Goal: Task Accomplishment & Management: Complete application form

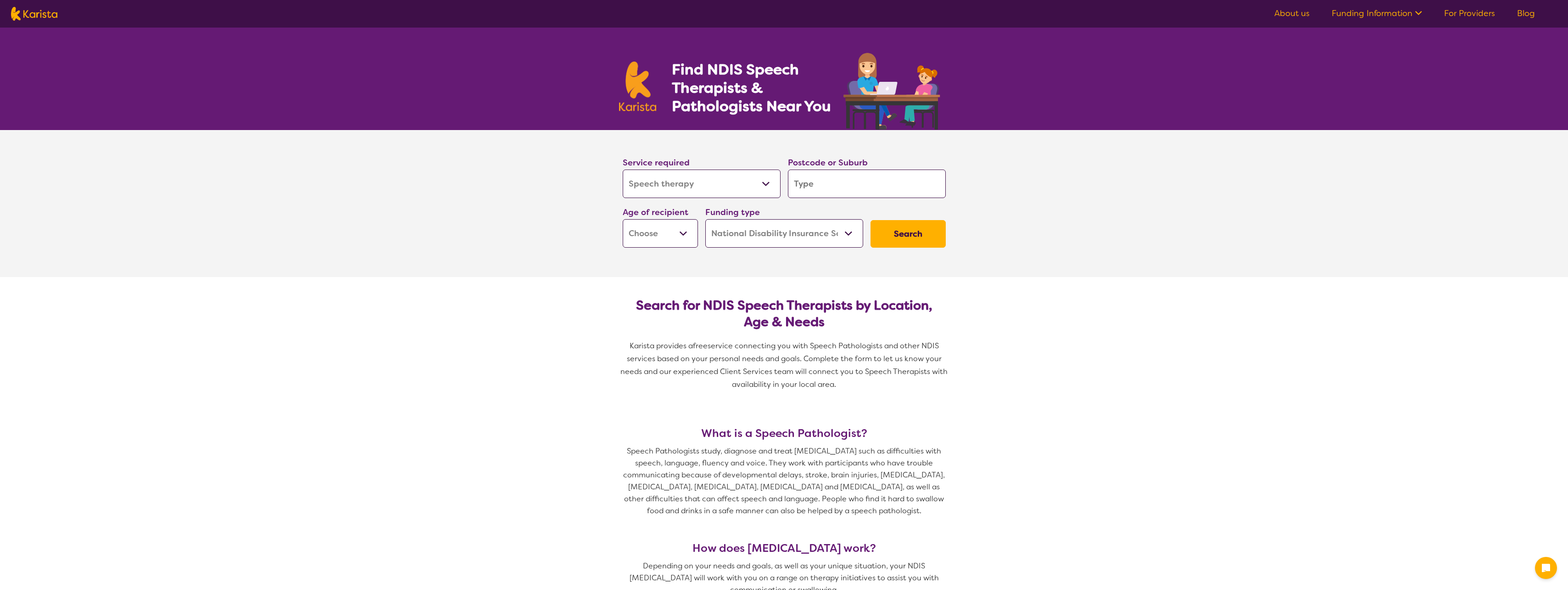
select select "Speech therapy"
select select "NDIS"
select select "Speech therapy"
select select "NDIS"
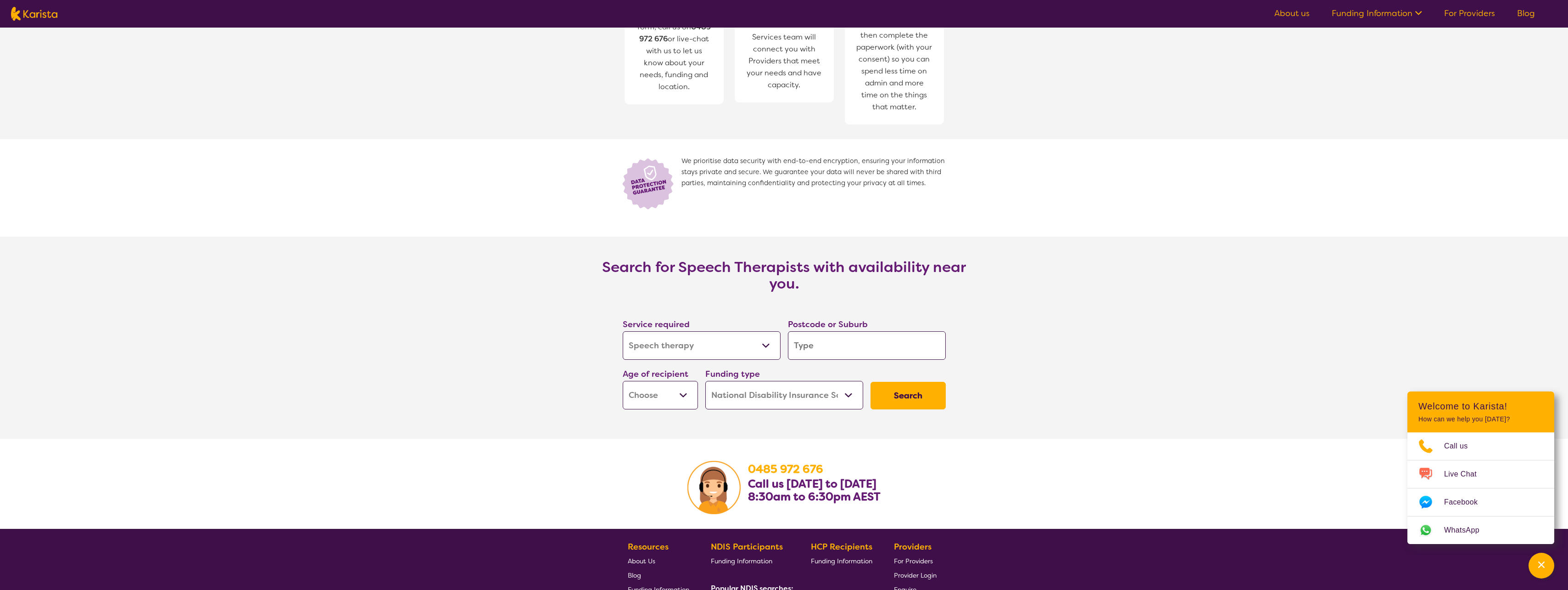
scroll to position [1057, 0]
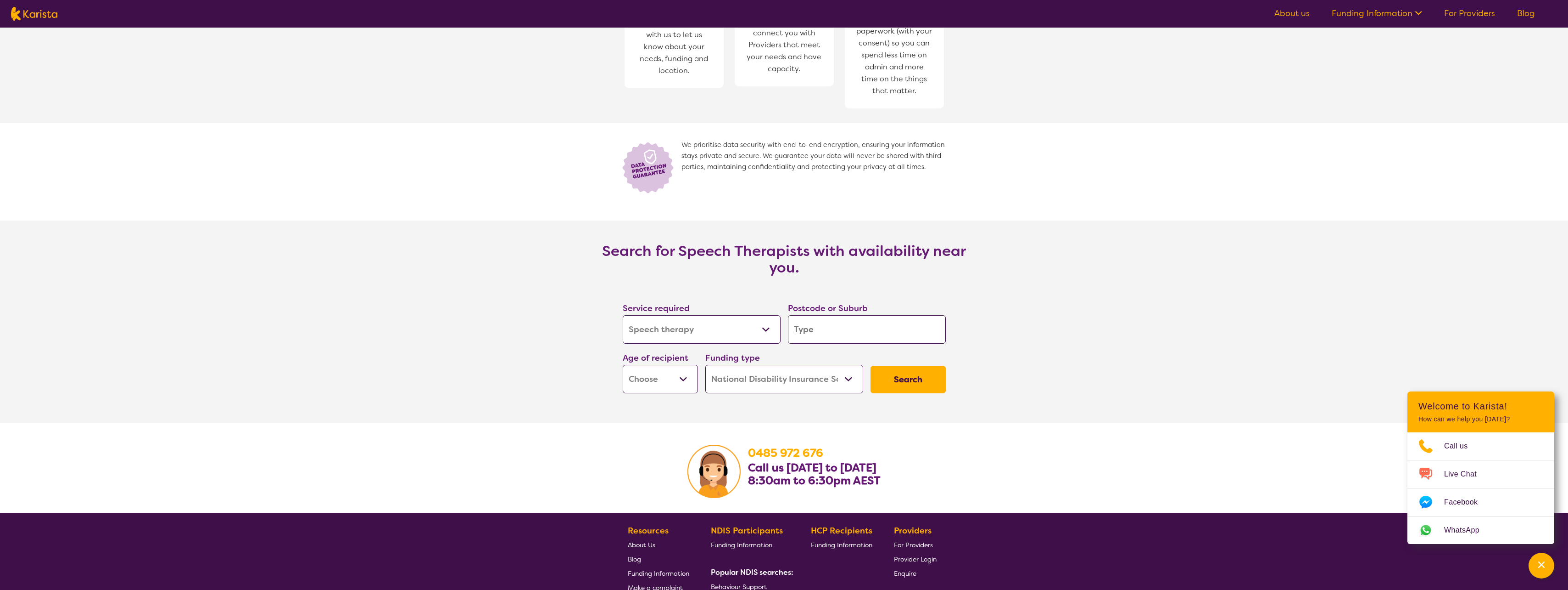
click at [681, 385] on select "Early Childhood - 0 to 9 Child - 10 to 11 Adolescent - 12 to 17 Adult - 18 to 6…" at bounding box center [660, 379] width 76 height 28
select select "AS"
click at [622, 365] on select "Early Childhood - 0 to 9 Child - 10 to 11 Adolescent - 12 to 17 Adult - 18 to 6…" at bounding box center [660, 379] width 76 height 28
select select "AS"
click at [789, 380] on select "Home Care Package (HCP) National Disability Insurance Scheme (NDIS) I don't know" at bounding box center [784, 379] width 158 height 28
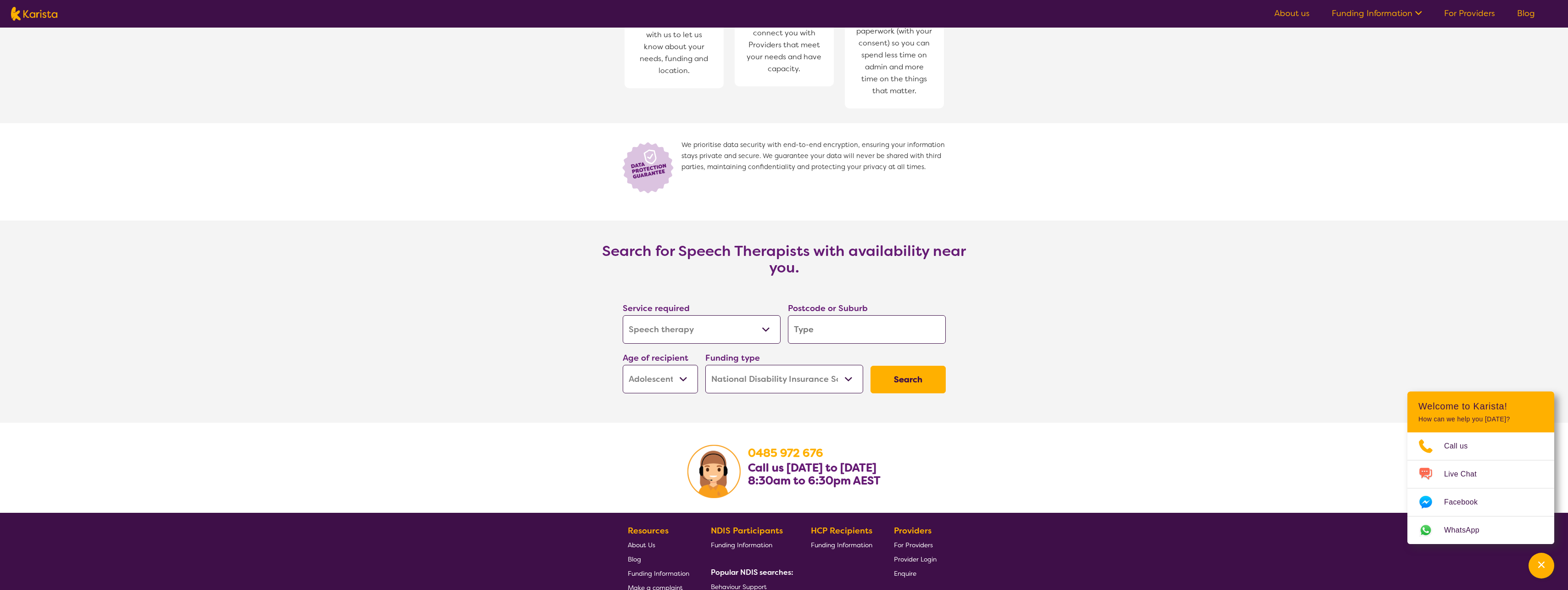
click at [1062, 367] on section "Search for Speech Therapists with availability near you. Service required Allie…" at bounding box center [784, 322] width 1568 height 202
click at [883, 327] on input "search" at bounding box center [866, 329] width 158 height 28
type input "4"
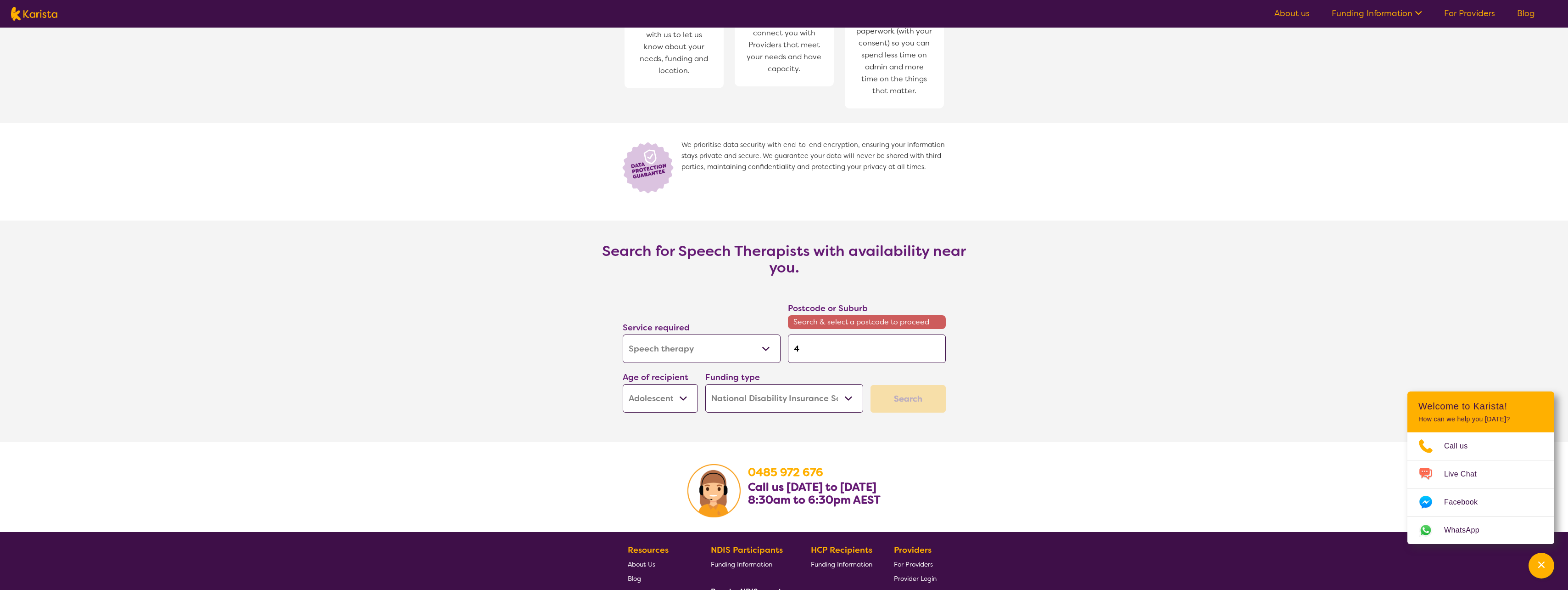
type input "40"
type input "407"
type input "4077"
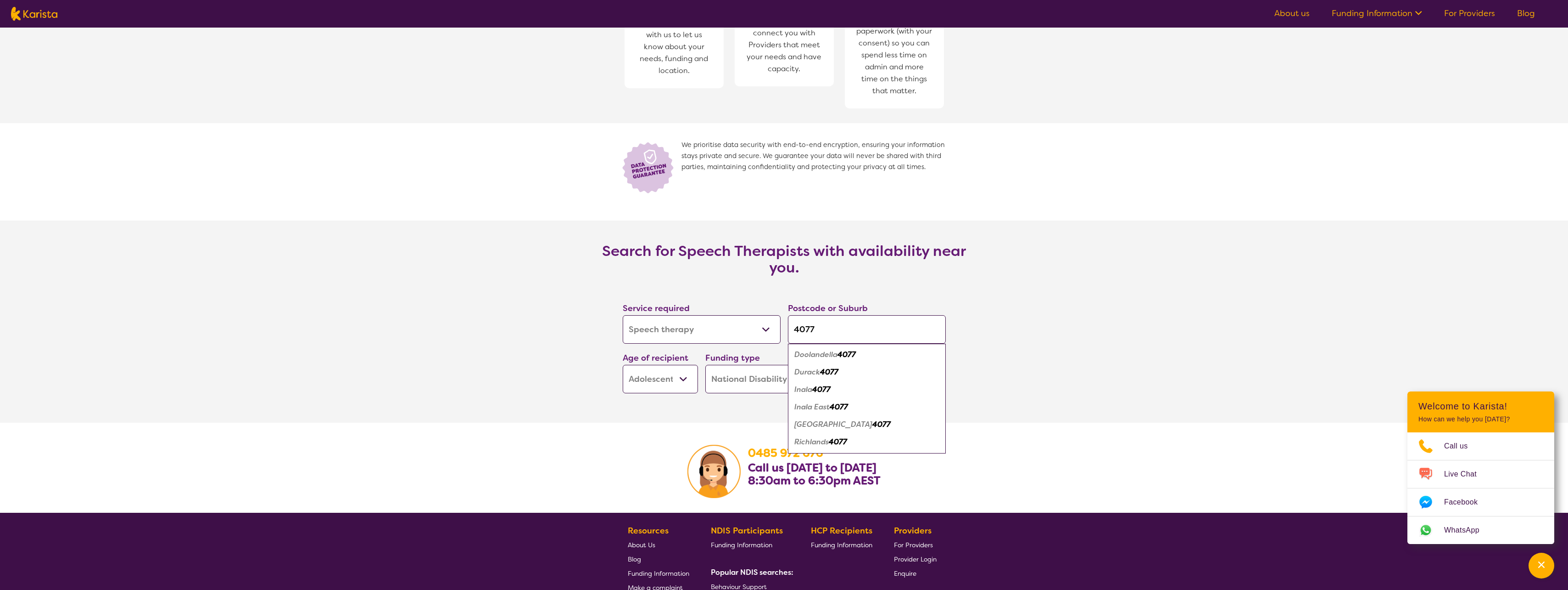
type input "4077"
click at [825, 389] on em "4077" at bounding box center [821, 389] width 19 height 9
click at [919, 384] on button "Search" at bounding box center [908, 379] width 76 height 27
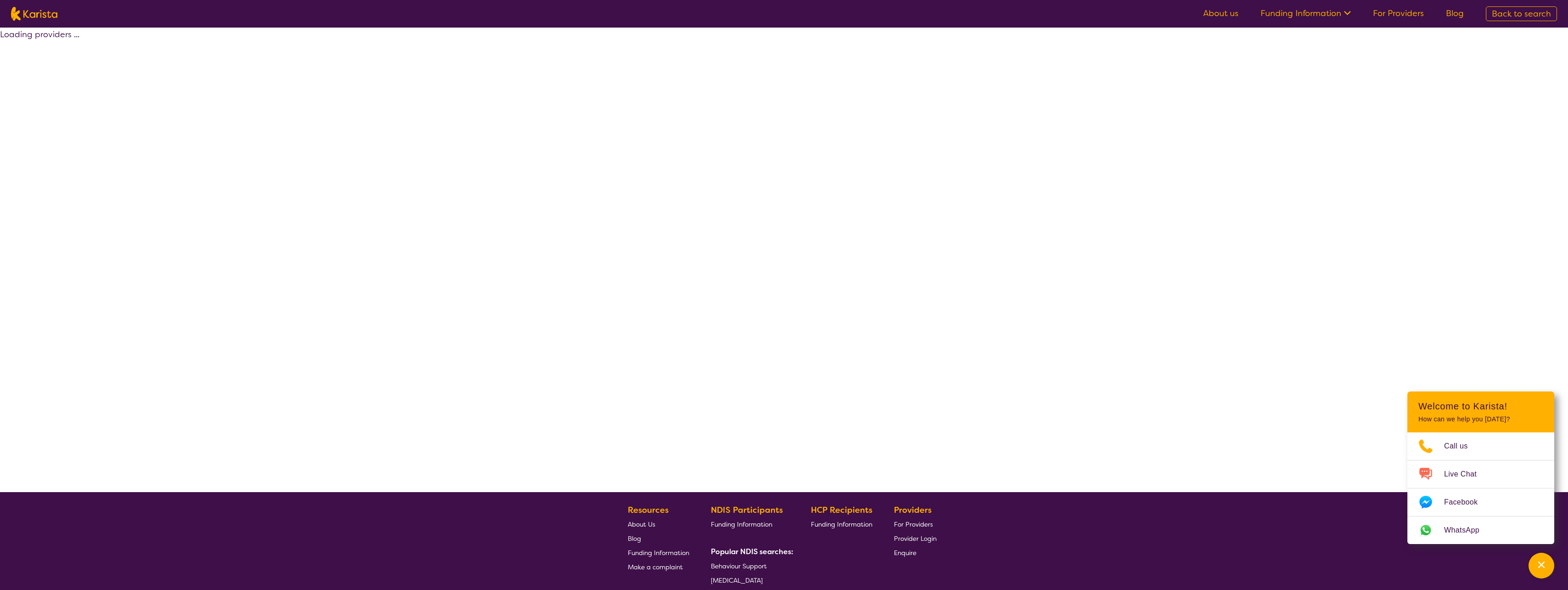
select select "by_score"
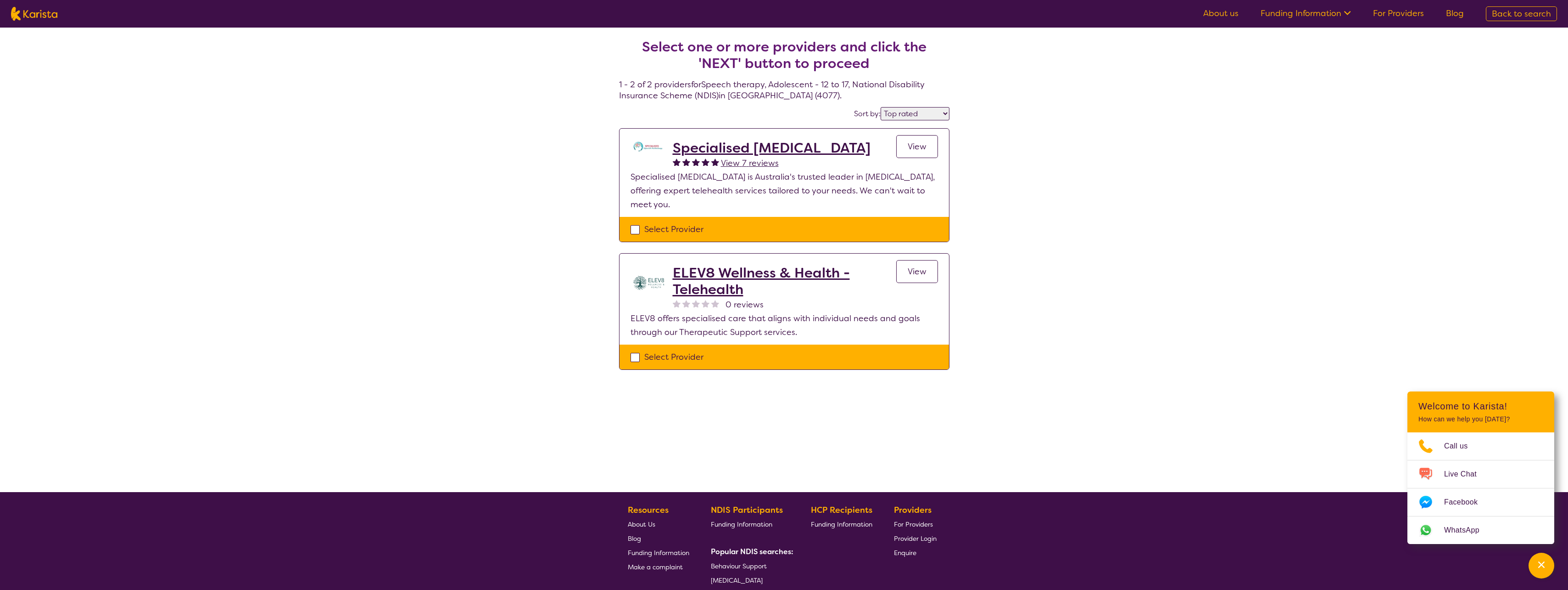
click at [801, 150] on h2 "Specialised [MEDICAL_DATA]" at bounding box center [772, 148] width 198 height 17
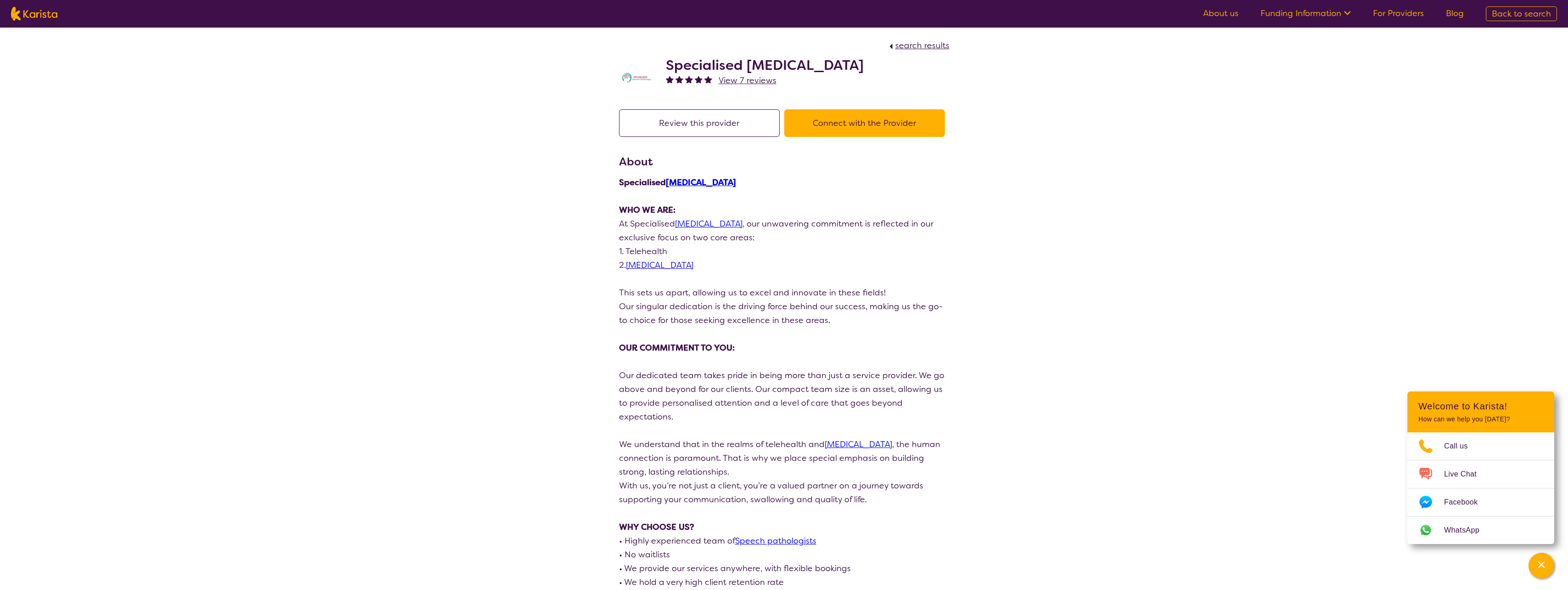
click at [891, 122] on button "Connect with the Provider" at bounding box center [864, 122] width 161 height 27
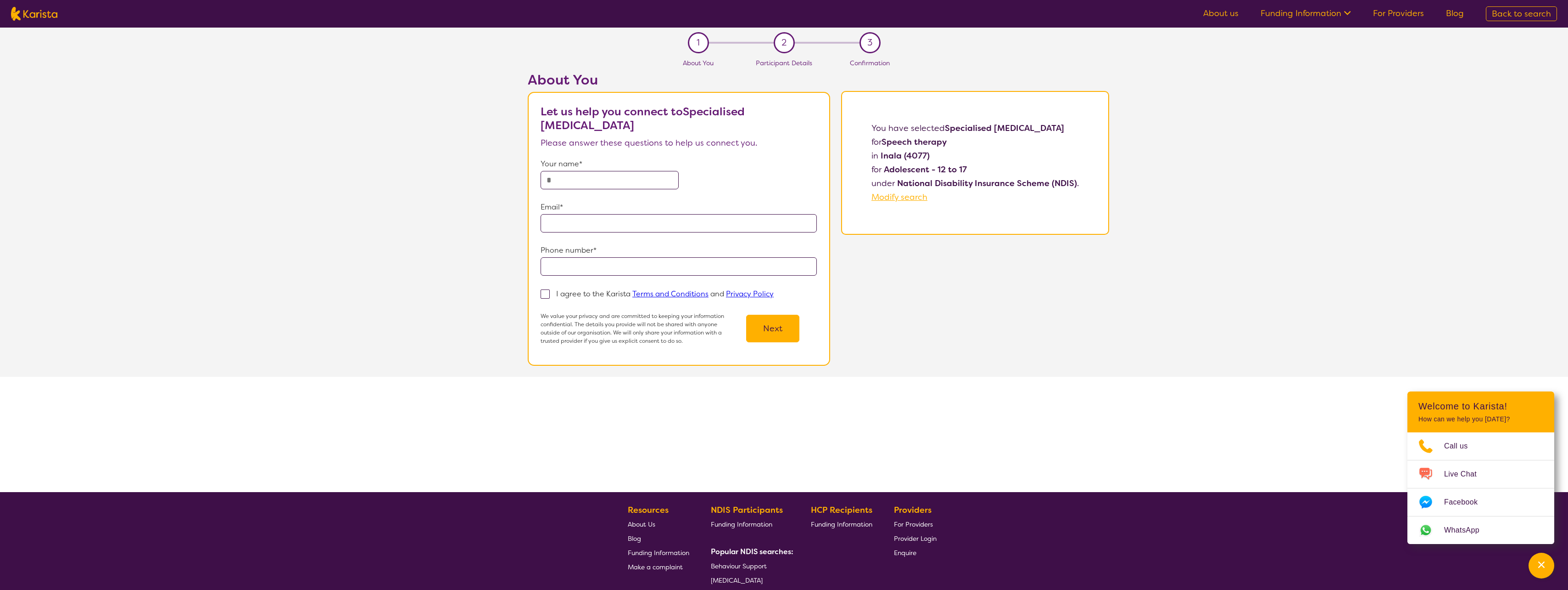
click at [592, 185] on input "text" at bounding box center [610, 180] width 138 height 19
type input "******"
type input "**********"
click at [542, 296] on span at bounding box center [546, 294] width 9 height 9
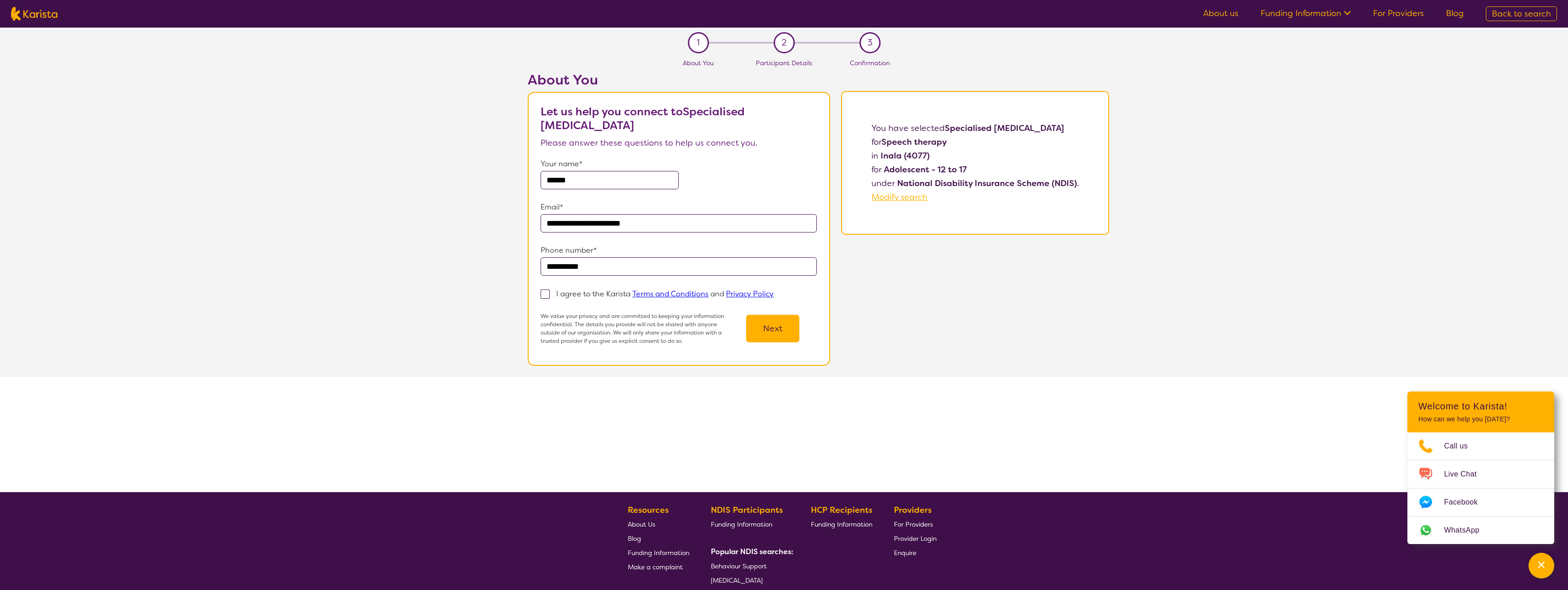
click at [774, 296] on input "I agree to the Karista Terms and Conditions and Privacy Policy" at bounding box center [777, 293] width 6 height 6
checkbox input "true"
click at [766, 334] on button "Next" at bounding box center [773, 327] width 53 height 27
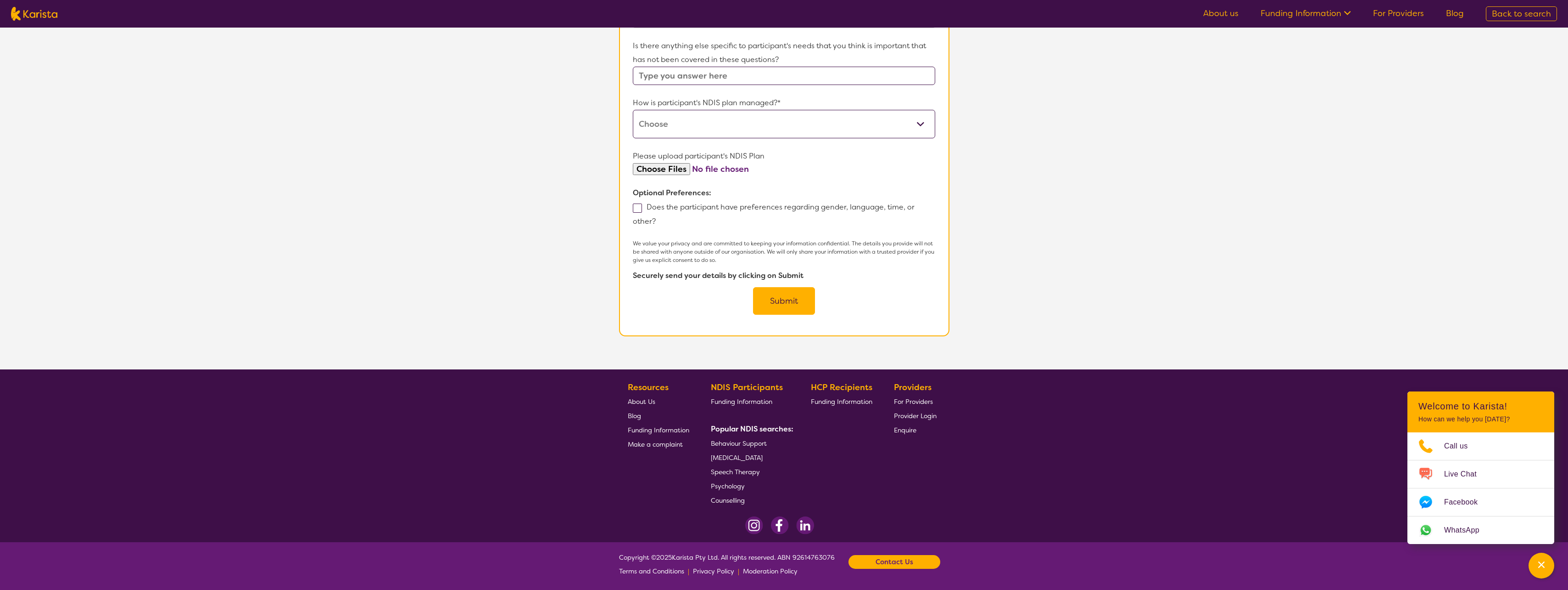
scroll to position [468, 0]
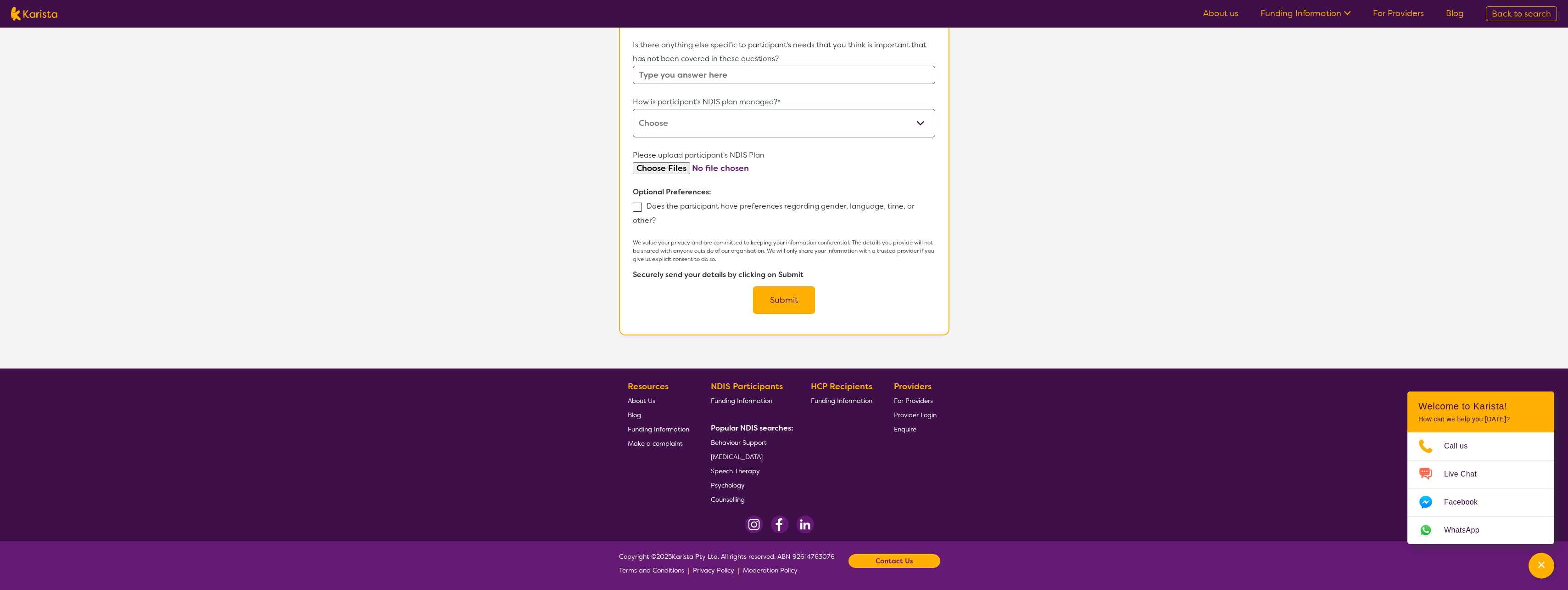
click at [909, 562] on b "Contact Us" at bounding box center [894, 560] width 37 height 14
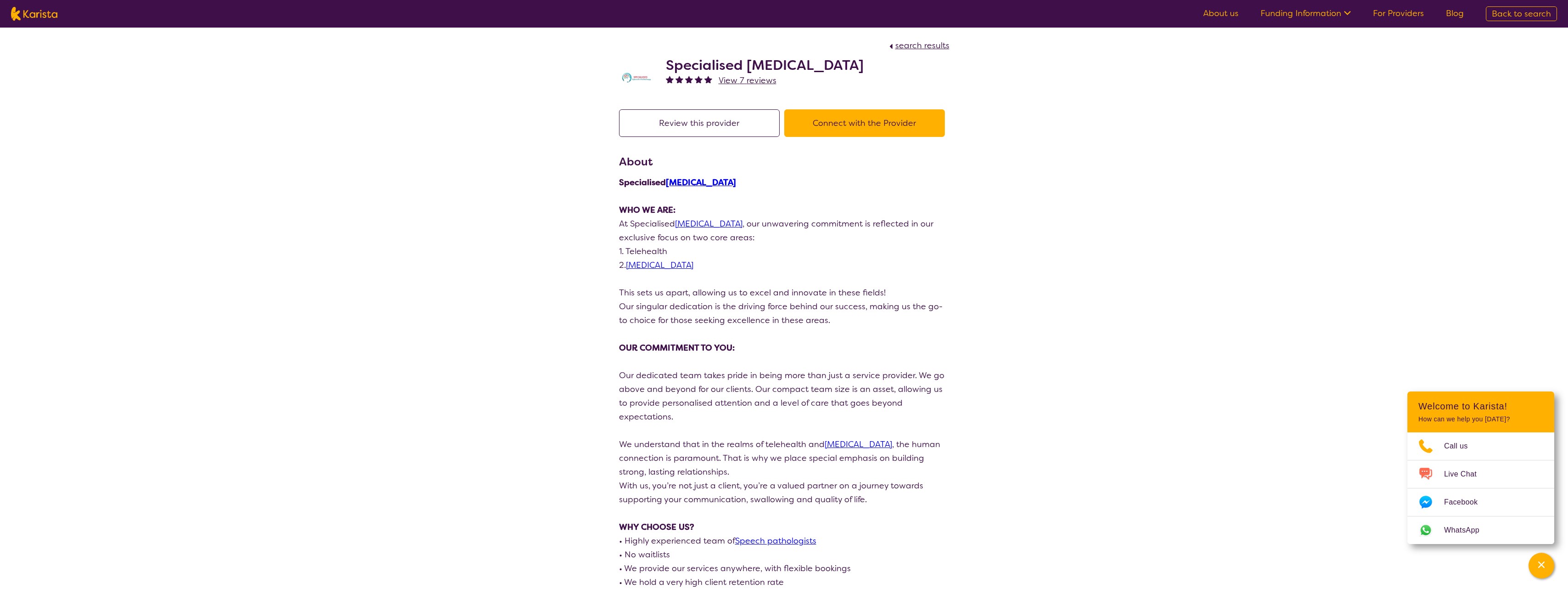
select select "by_score"
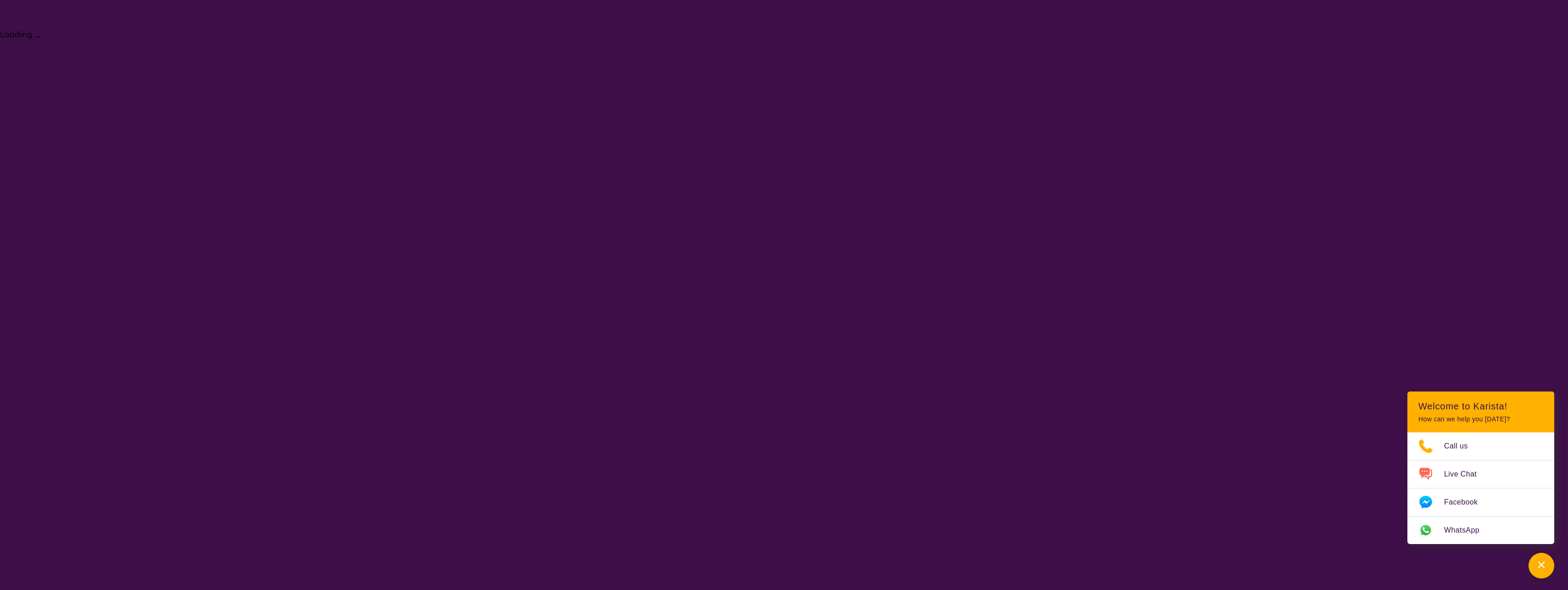
select select "Speech therapy"
select select "AS"
select select "NDIS"
select select "Speech therapy"
select select "AS"
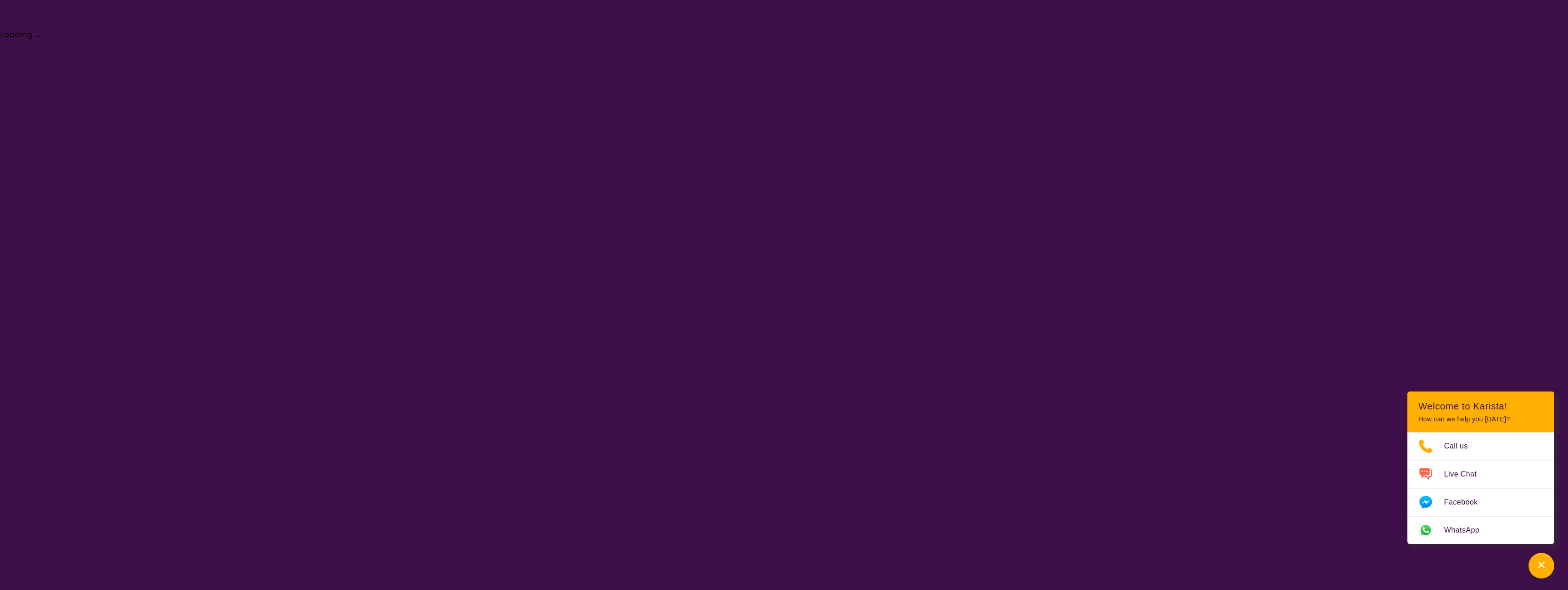
select select "NDIS"
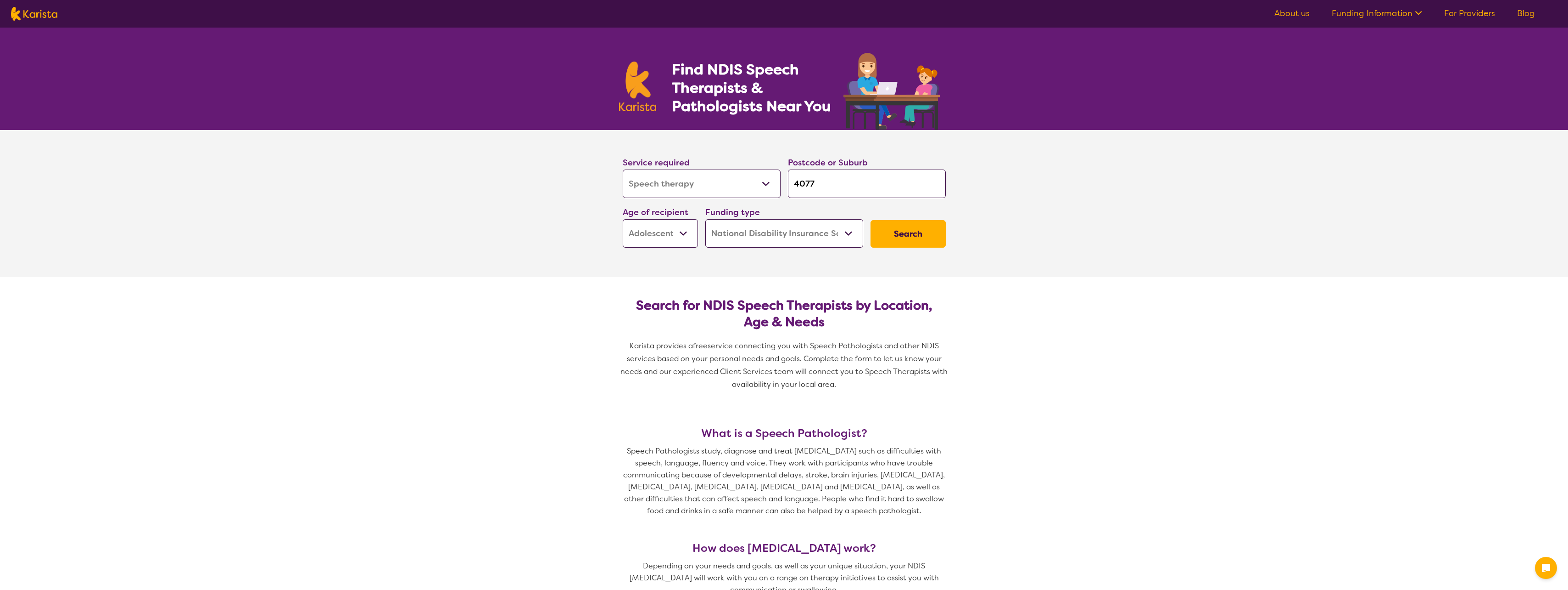
select select "Speech therapy"
select select "AS"
select select "NDIS"
select select "Speech therapy"
select select "AS"
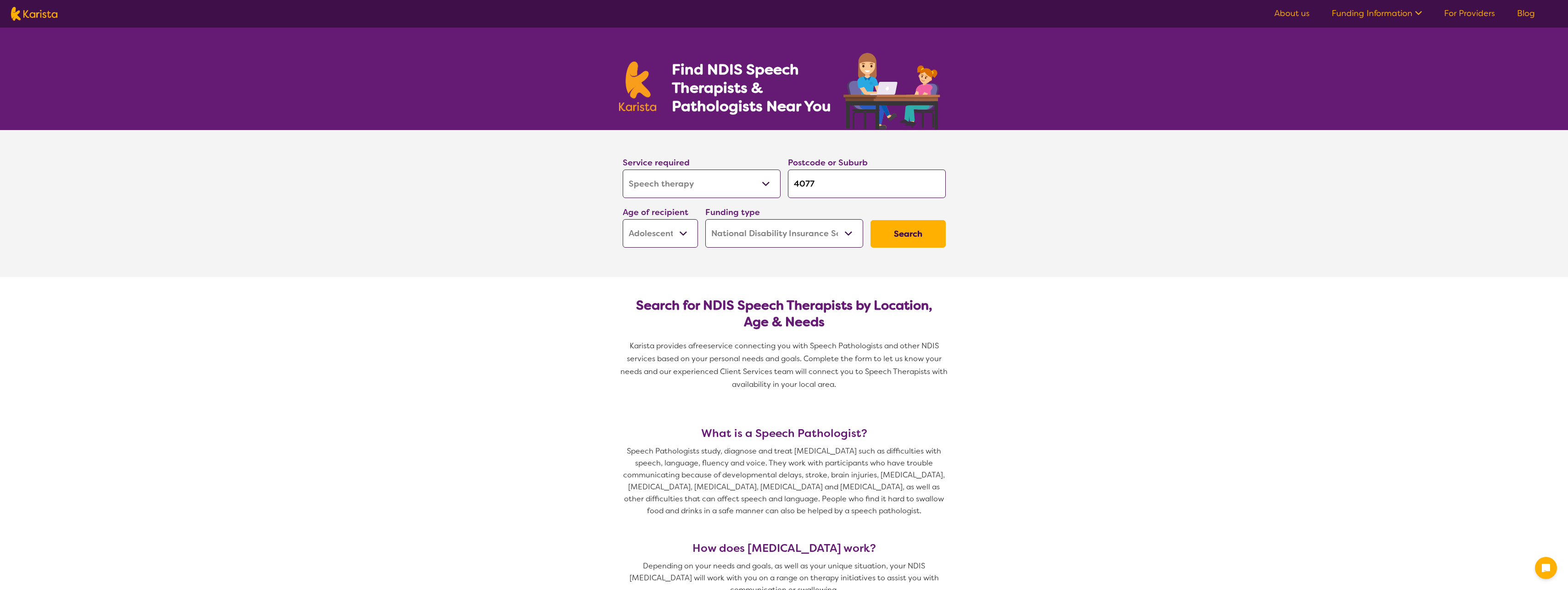
select select "NDIS"
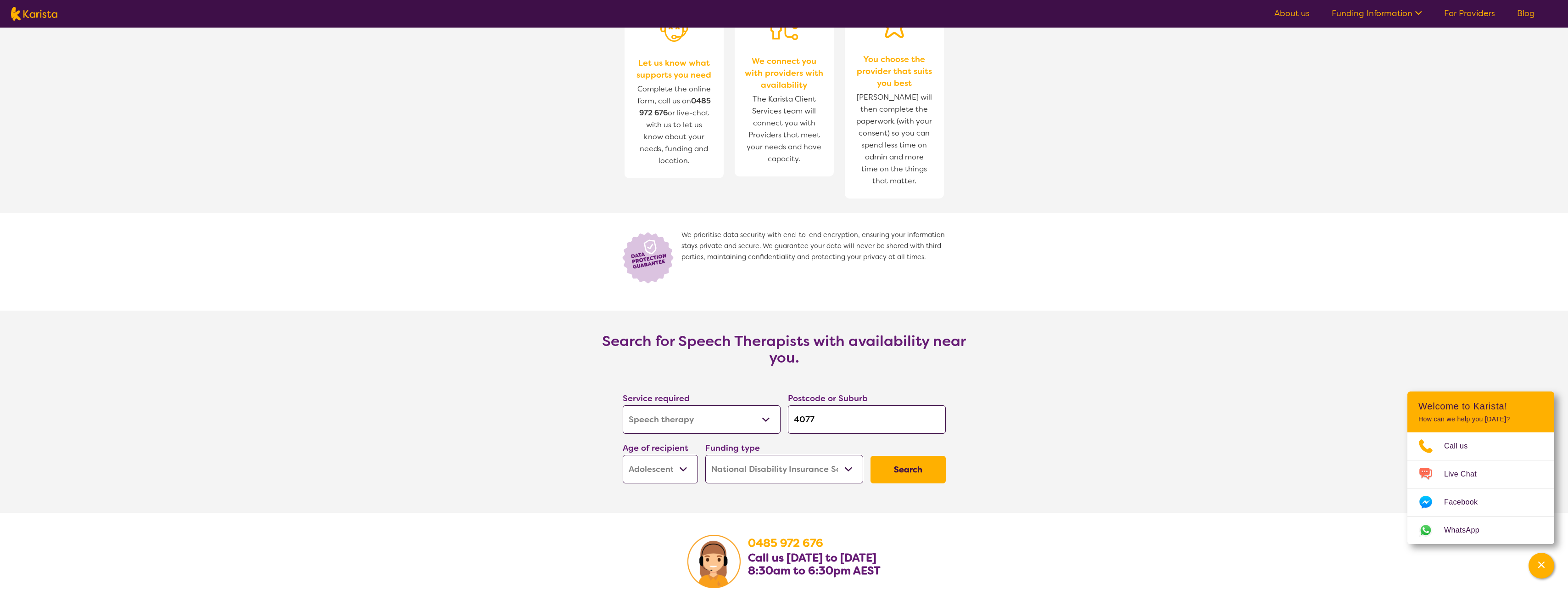
scroll to position [1010, 0]
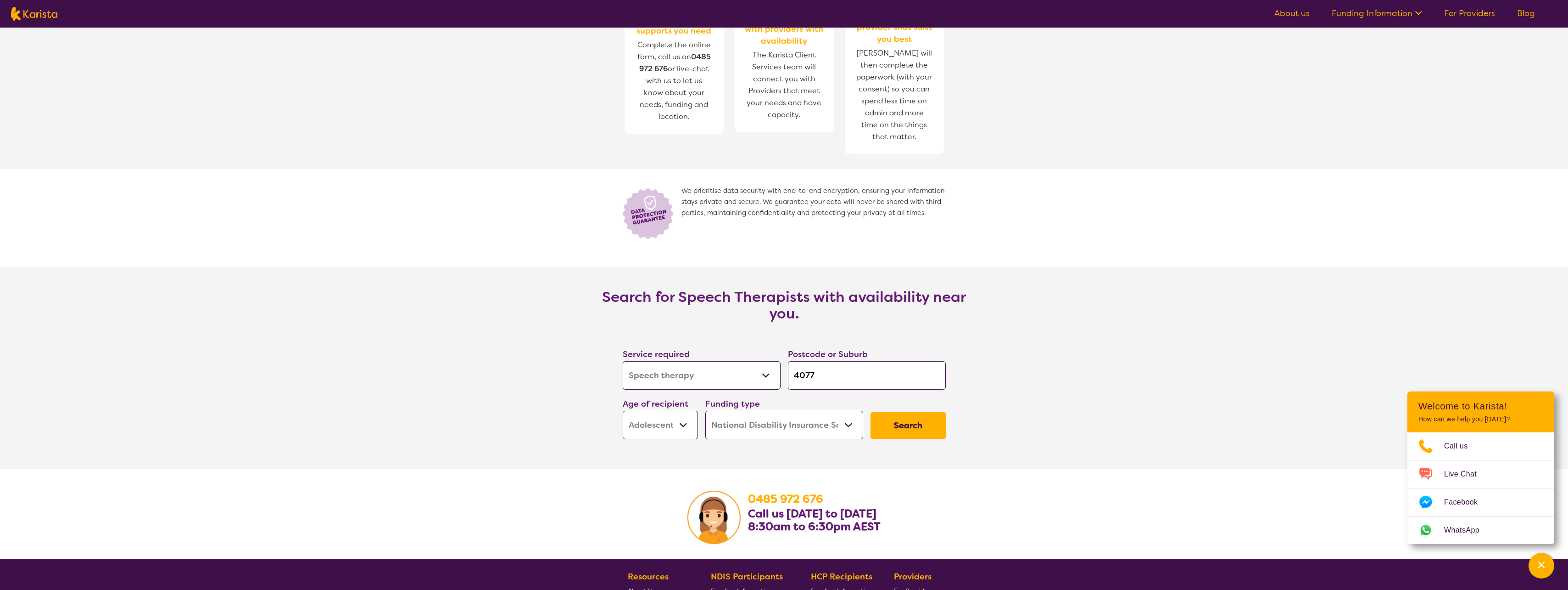
click at [924, 436] on button "Search" at bounding box center [908, 425] width 76 height 27
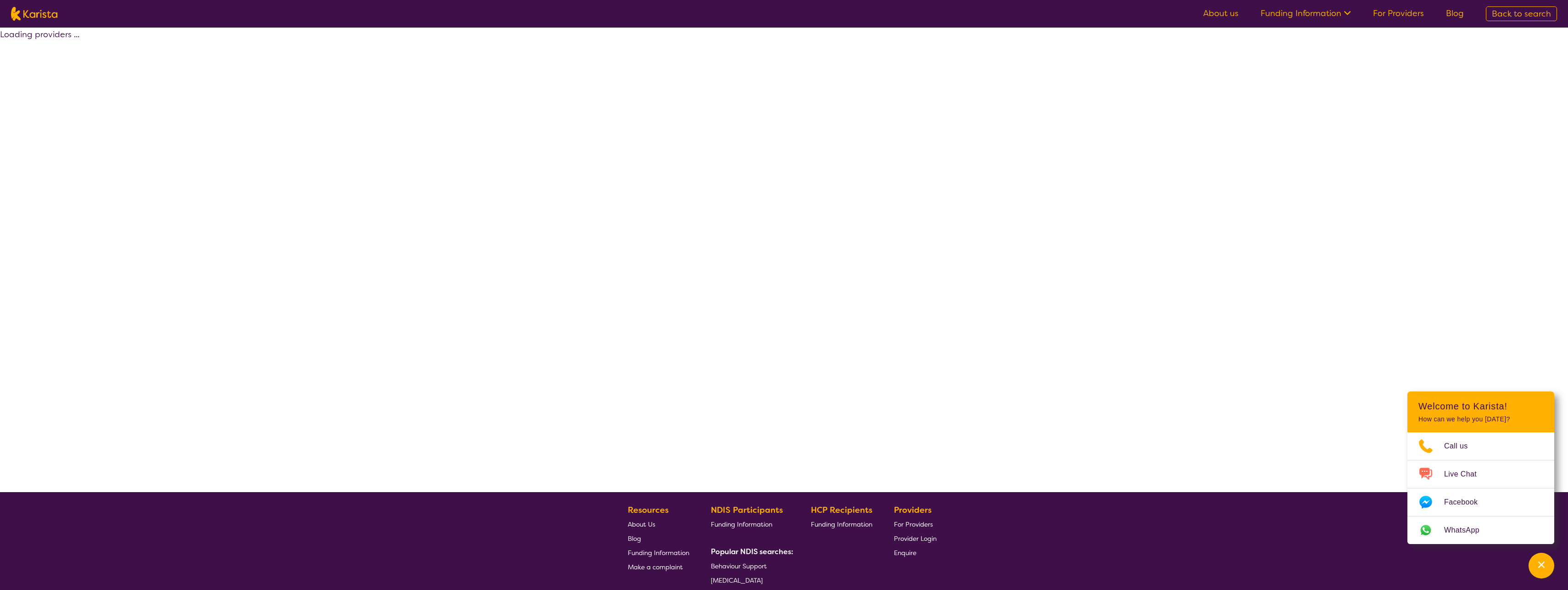
select select "by_score"
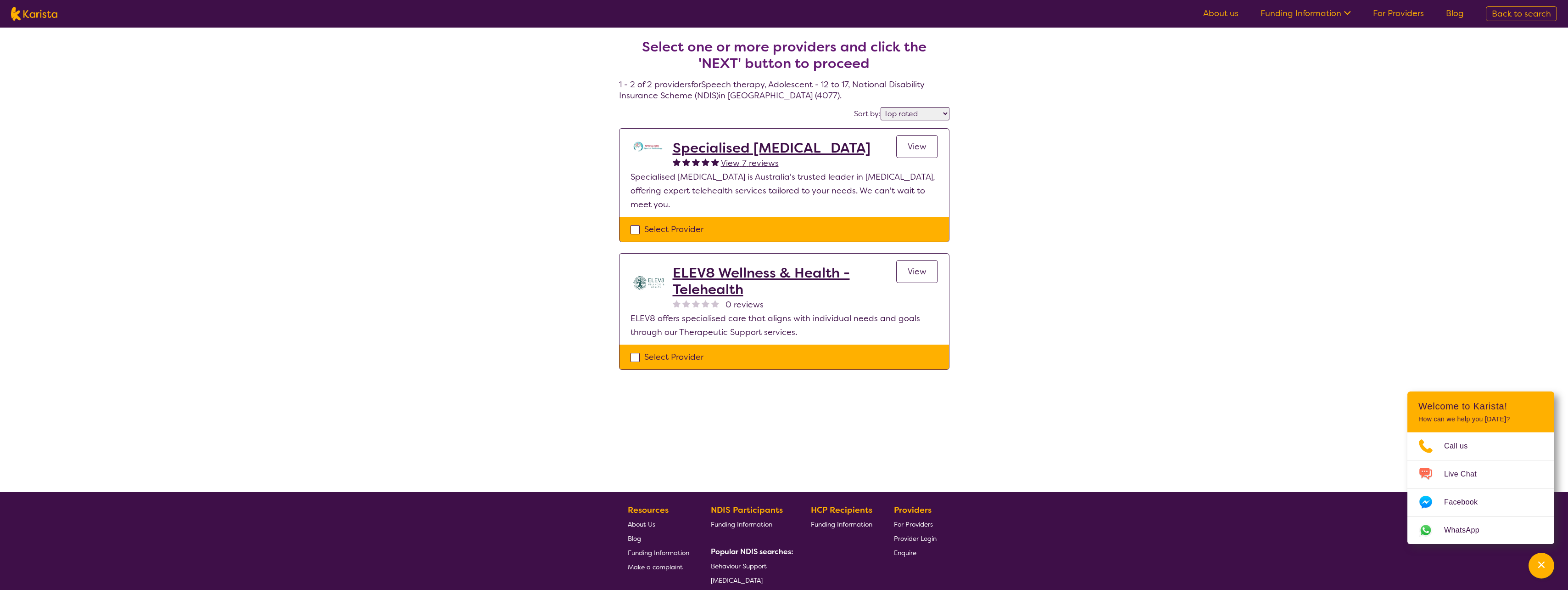
click at [927, 150] on link "View" at bounding box center [917, 146] width 42 height 23
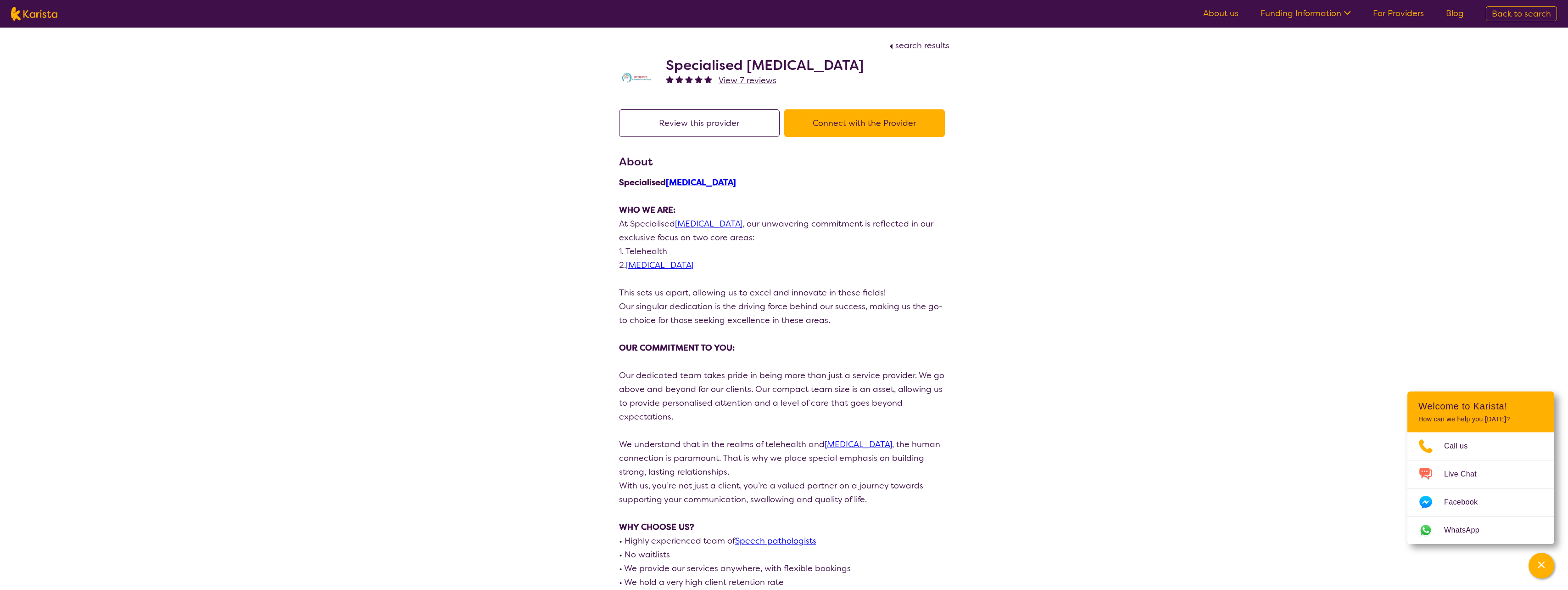
click at [879, 138] on div "Review this provider Connect with the Provider" at bounding box center [785, 131] width 331 height 44
click at [877, 126] on button "Connect with the Provider" at bounding box center [864, 122] width 161 height 27
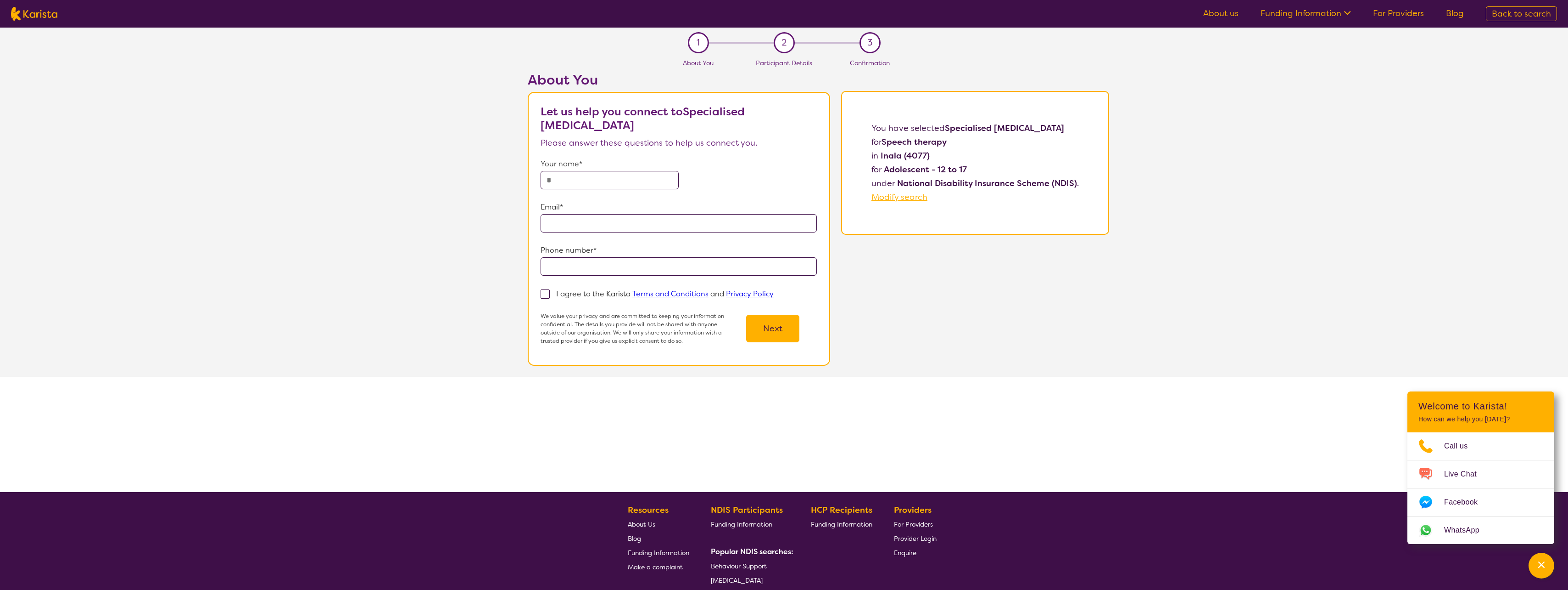
click at [665, 176] on input "text" at bounding box center [610, 180] width 138 height 19
type input "******"
type input "**********"
click at [549, 294] on label "I agree to the Karista Terms and Conditions and Privacy Policy" at bounding box center [661, 294] width 239 height 11
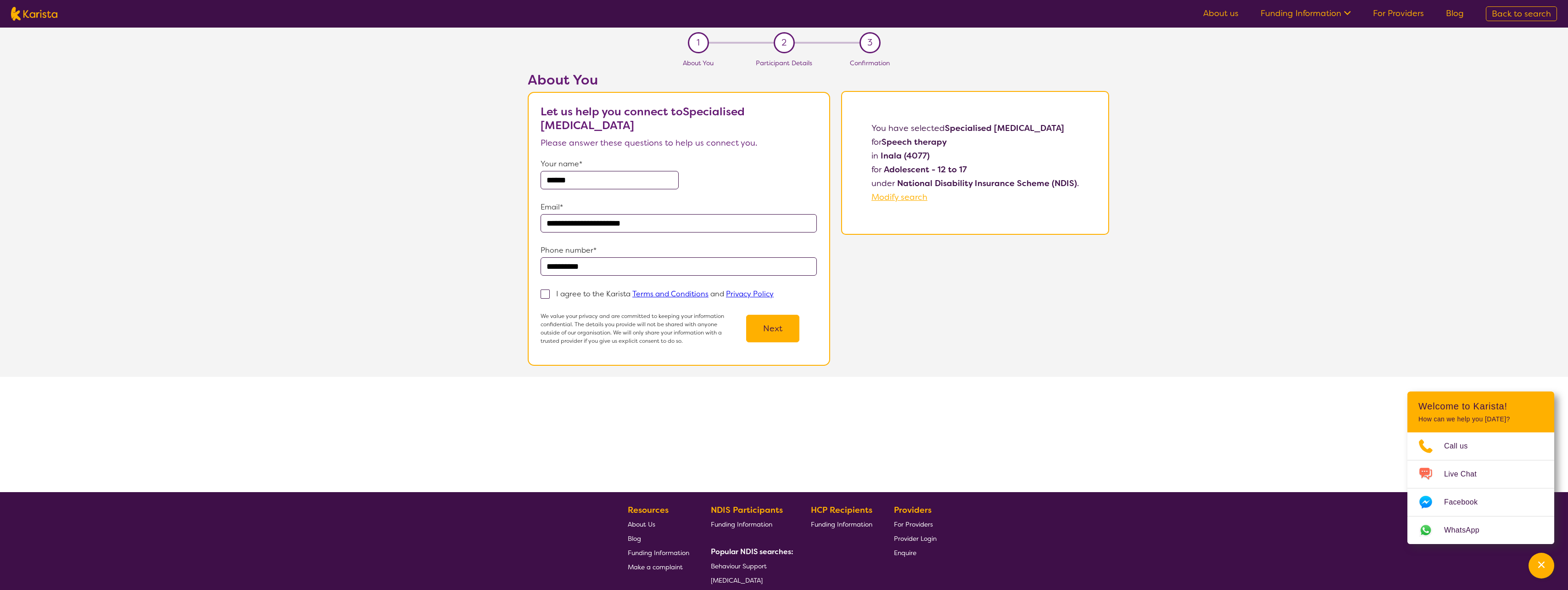
click at [774, 294] on input "I agree to the Karista Terms and Conditions and Privacy Policy" at bounding box center [777, 293] width 6 height 6
checkbox input "true"
click at [793, 328] on button "Next" at bounding box center [773, 327] width 53 height 27
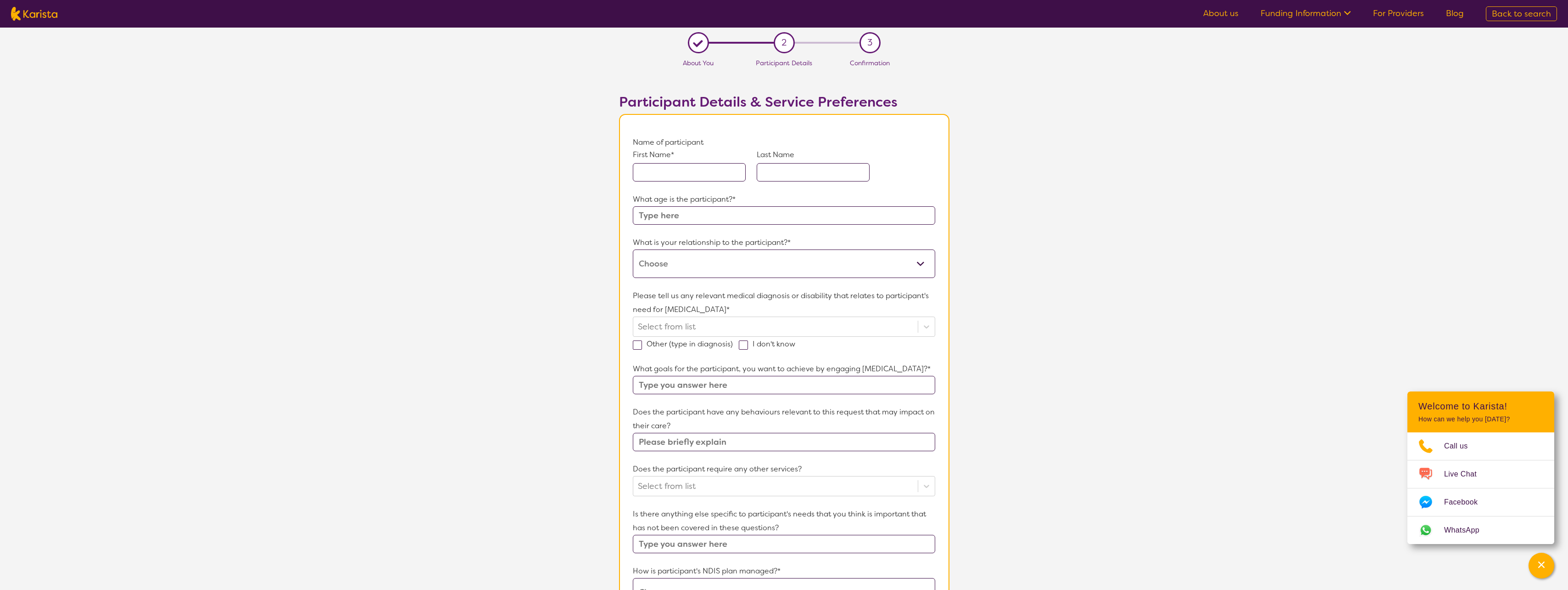
click at [704, 178] on input "text" at bounding box center [689, 172] width 113 height 19
type input "Abdul"
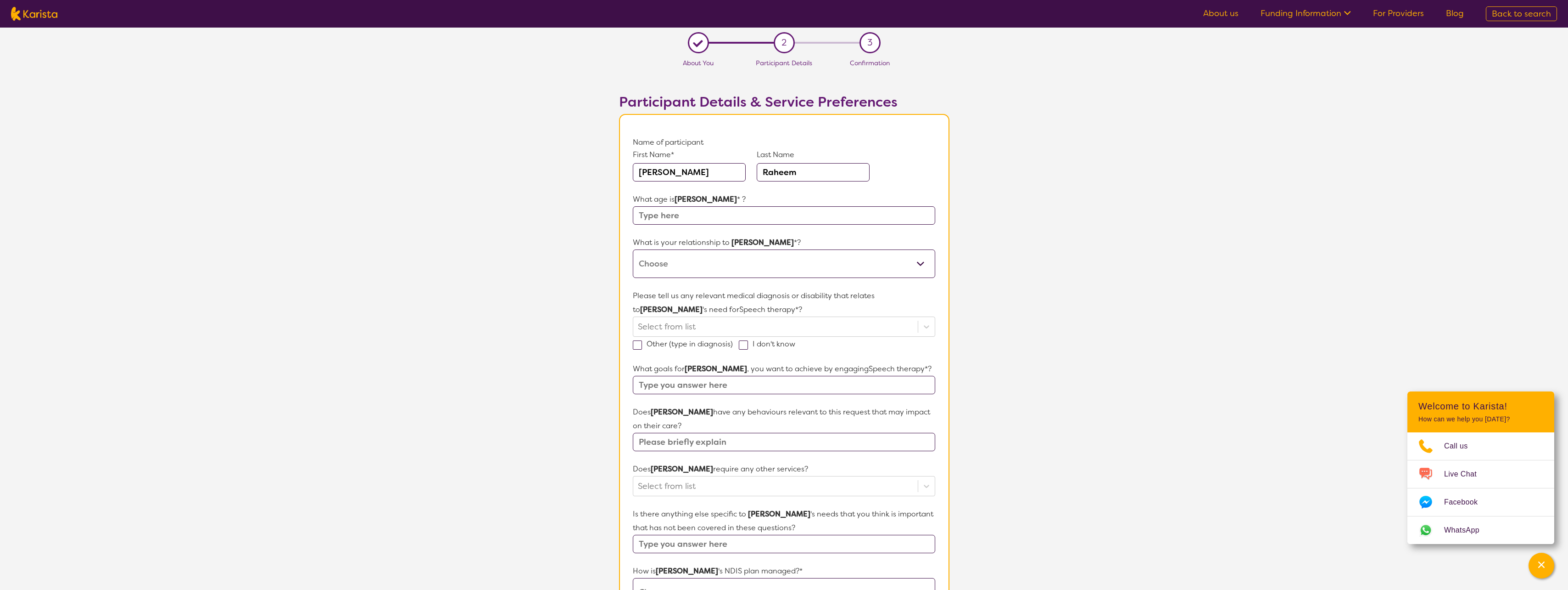
type input "Raheem"
type input "11"
click at [772, 274] on select "This request is for myself I am their parent I am their child I am their spouse…" at bounding box center [783, 264] width 302 height 28
select select "I am their parent"
click at [633, 250] on select "This request is for myself I am their parent I am their child I am their spouse…" at bounding box center [783, 264] width 302 height 28
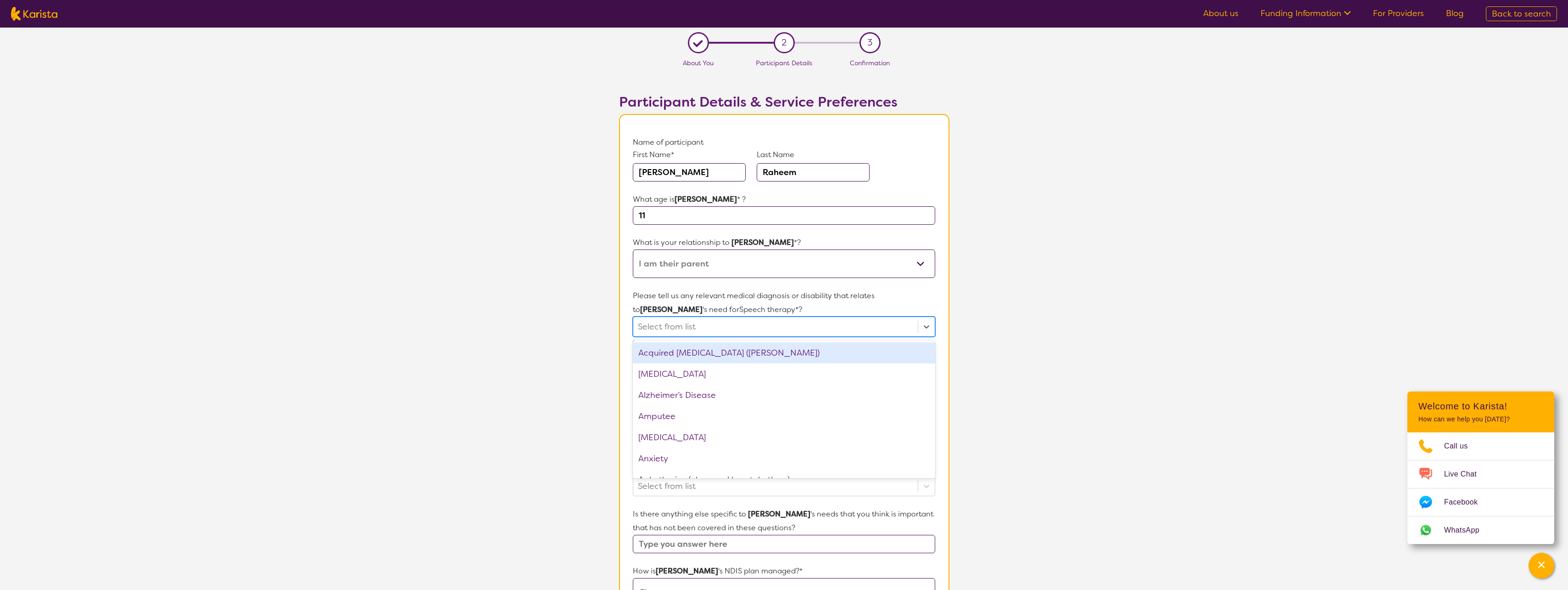
click at [745, 325] on div at bounding box center [776, 326] width 275 height 16
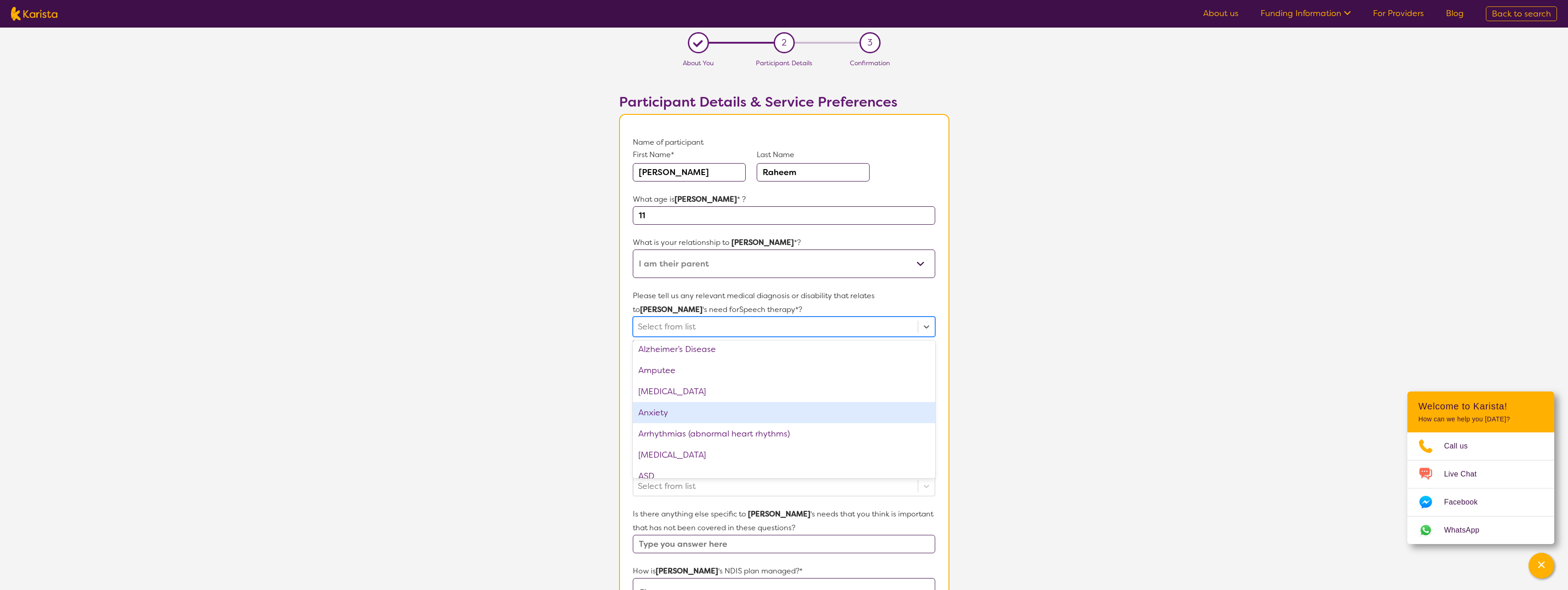
scroll to position [92, 0]
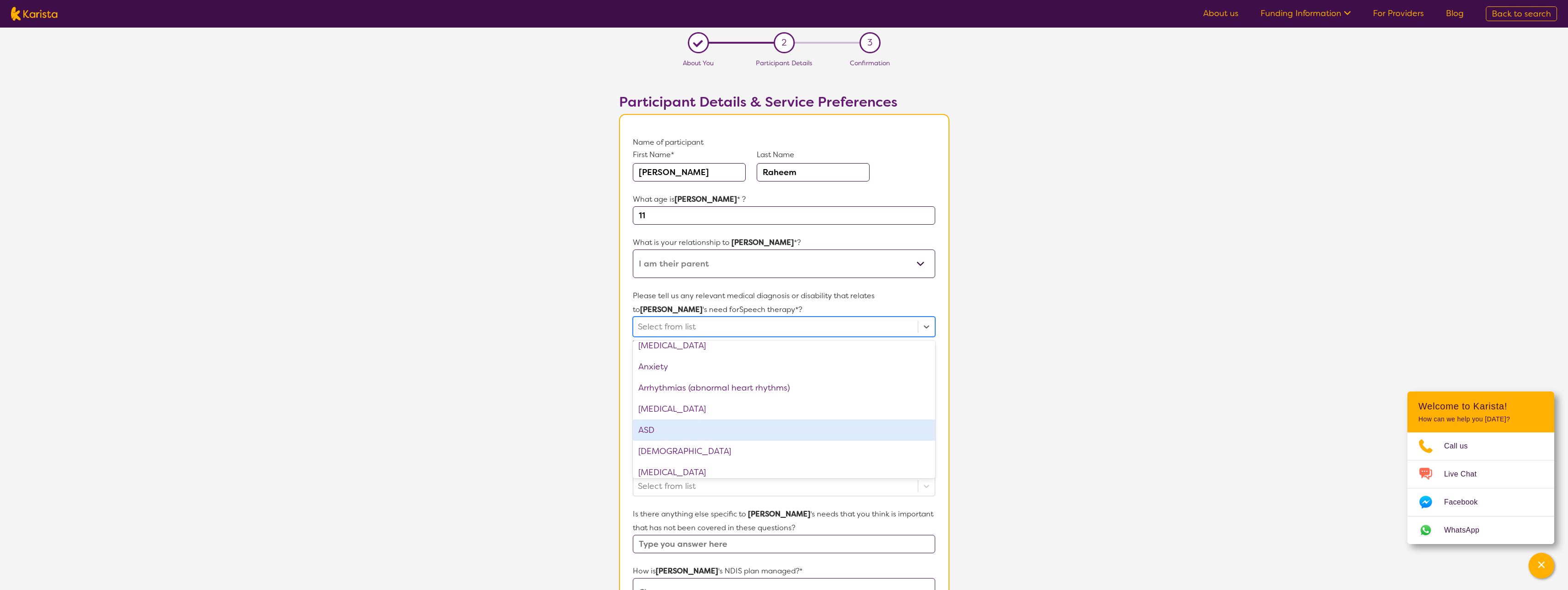
click at [703, 438] on div "ASD" at bounding box center [783, 429] width 302 height 22
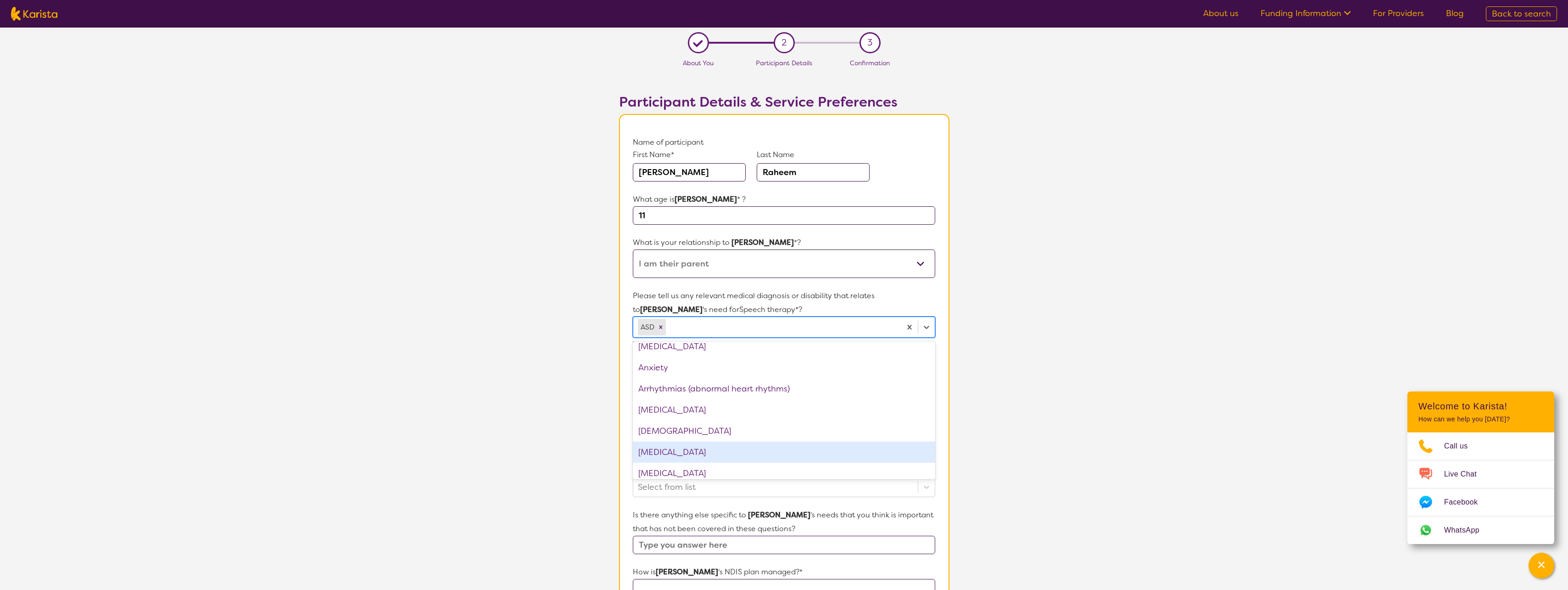
click at [714, 452] on div "Autism Spectrum Disorder" at bounding box center [783, 452] width 302 height 22
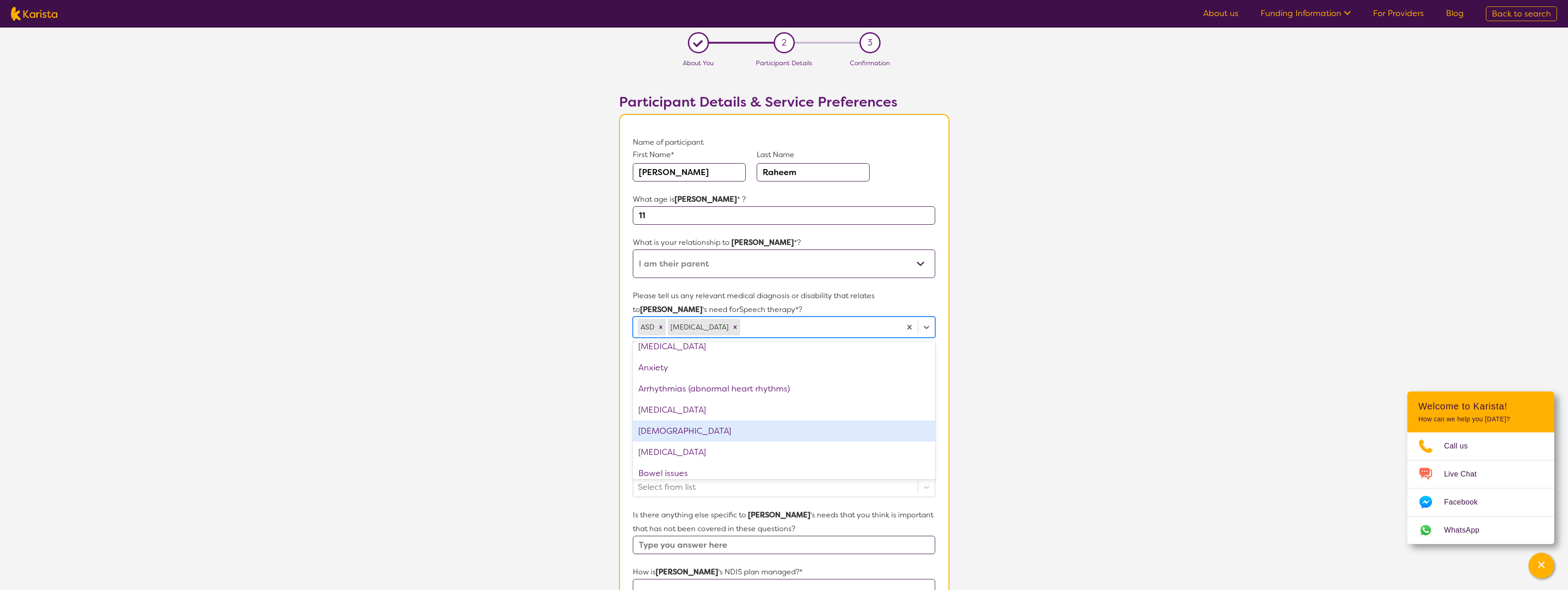
click at [1028, 394] on section "L About You 2 Participant Details 3 Confirmation Participant Details & Service …" at bounding box center [784, 432] width 1568 height 811
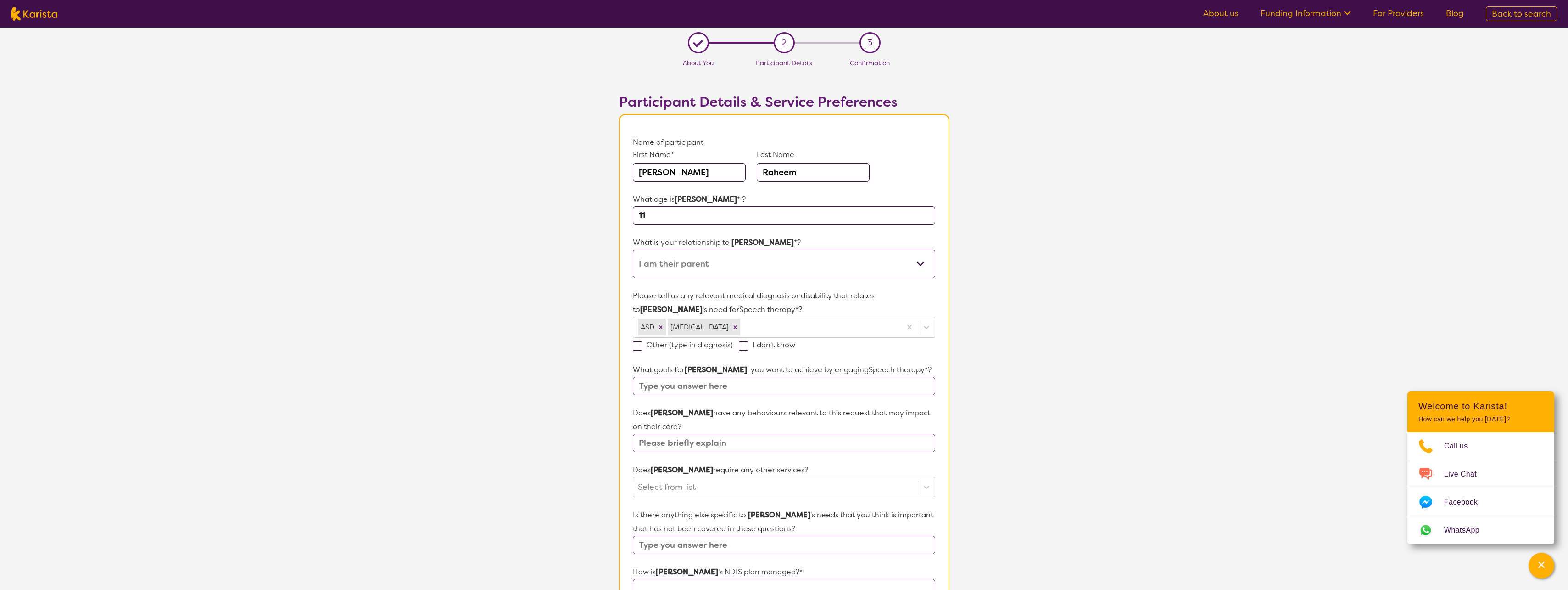
click at [739, 385] on input "text" at bounding box center [783, 386] width 302 height 19
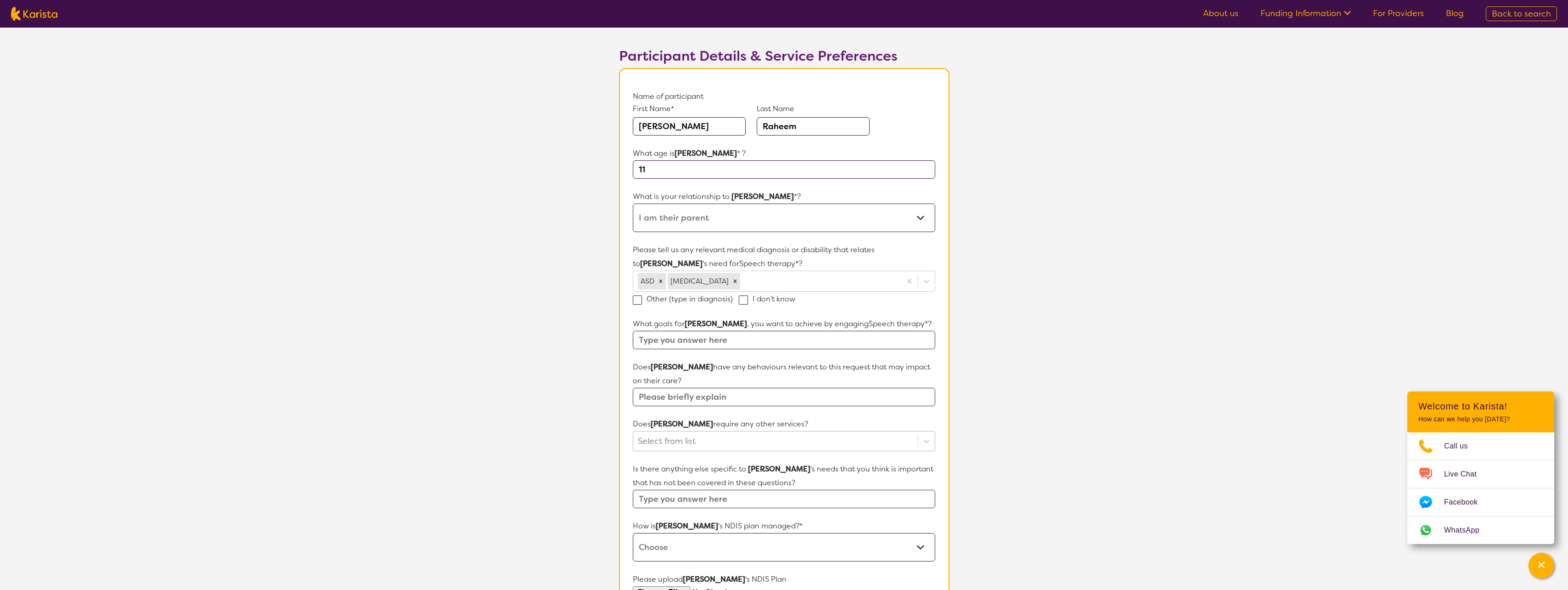
click at [772, 451] on div "Select from list" at bounding box center [783, 441] width 302 height 21
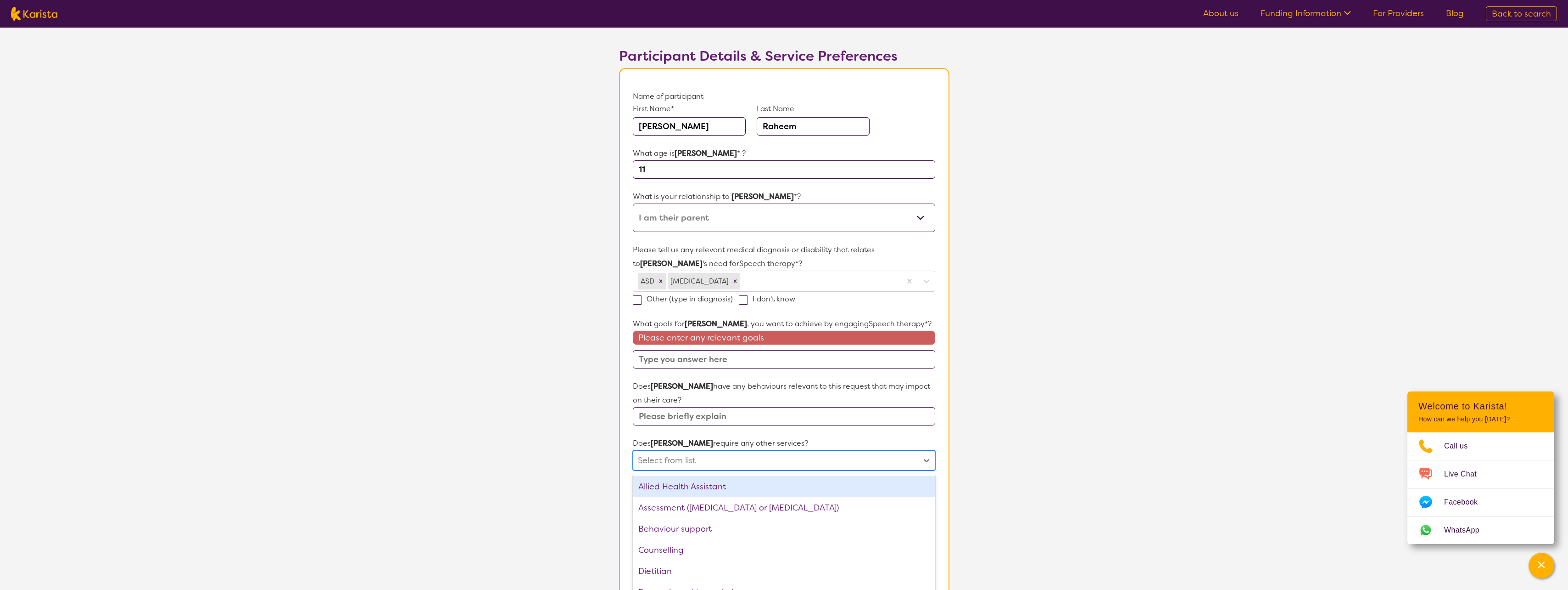
scroll to position [52, 0]
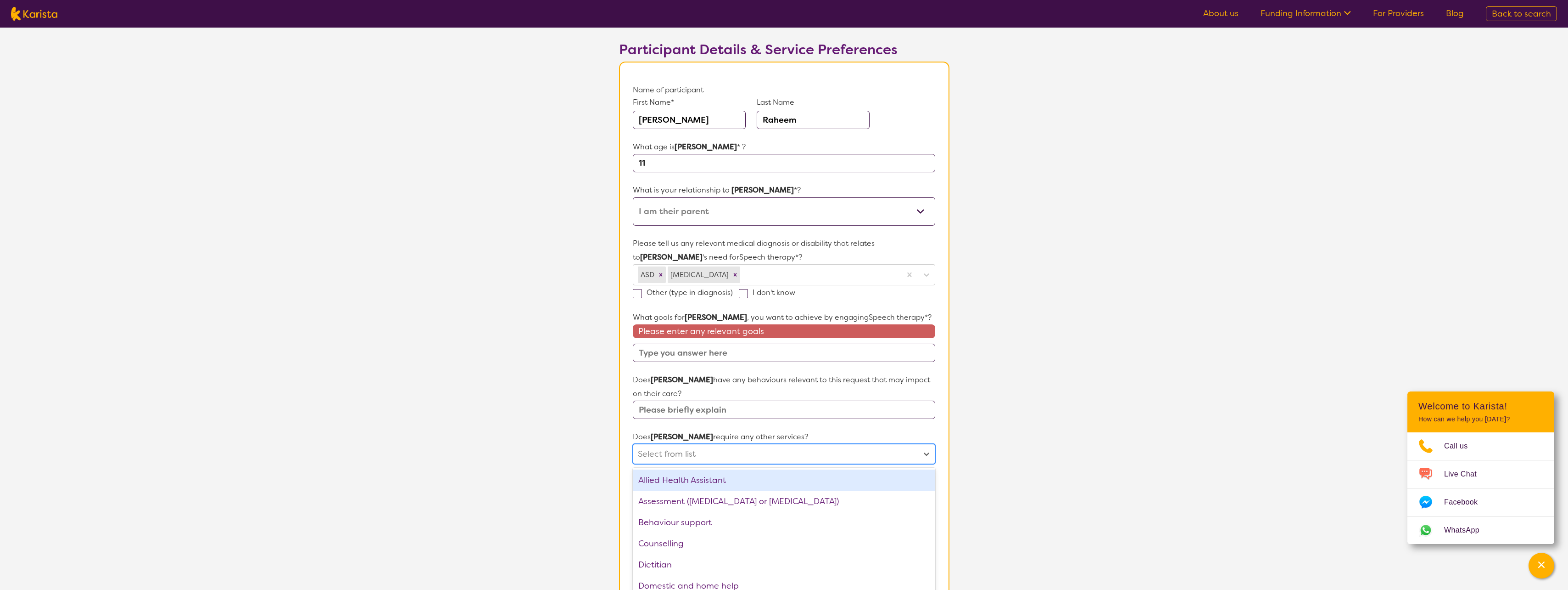
click at [1082, 455] on section "L About You 2 Participant Details 3 Confirmation Participant Details & Service …" at bounding box center [784, 389] width 1568 height 829
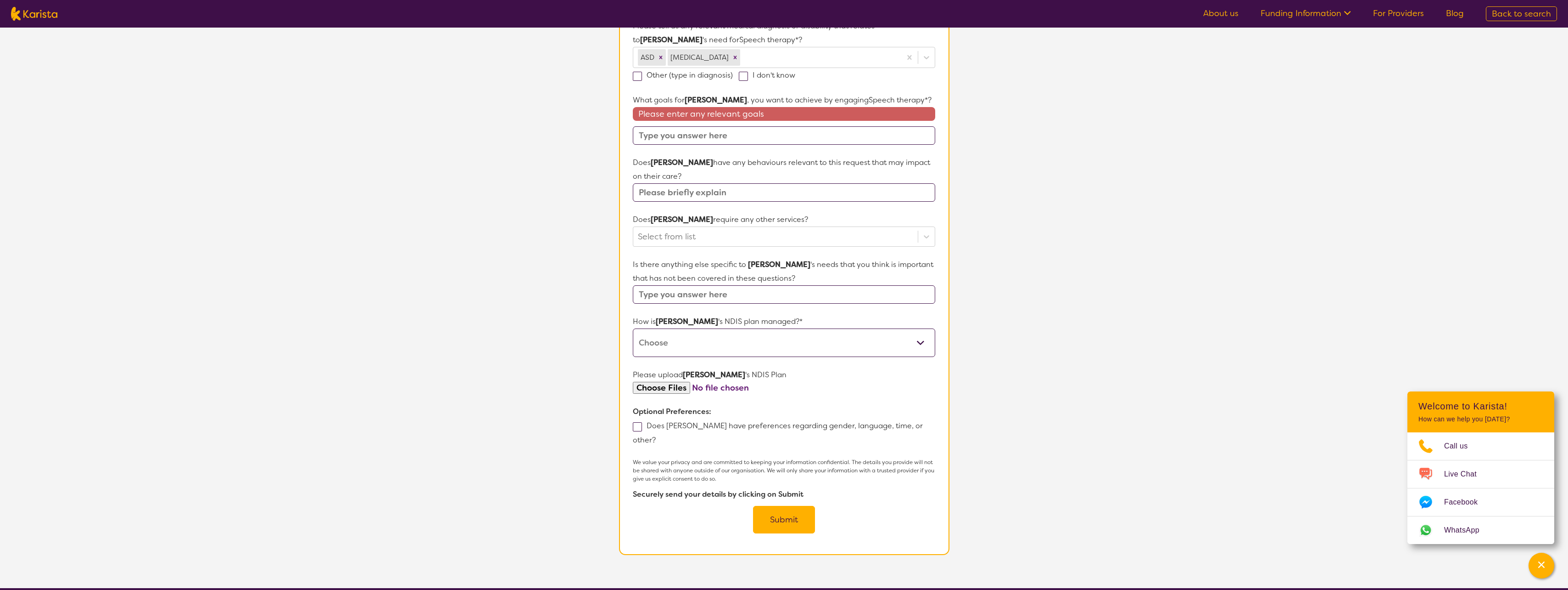
scroll to position [282, 0]
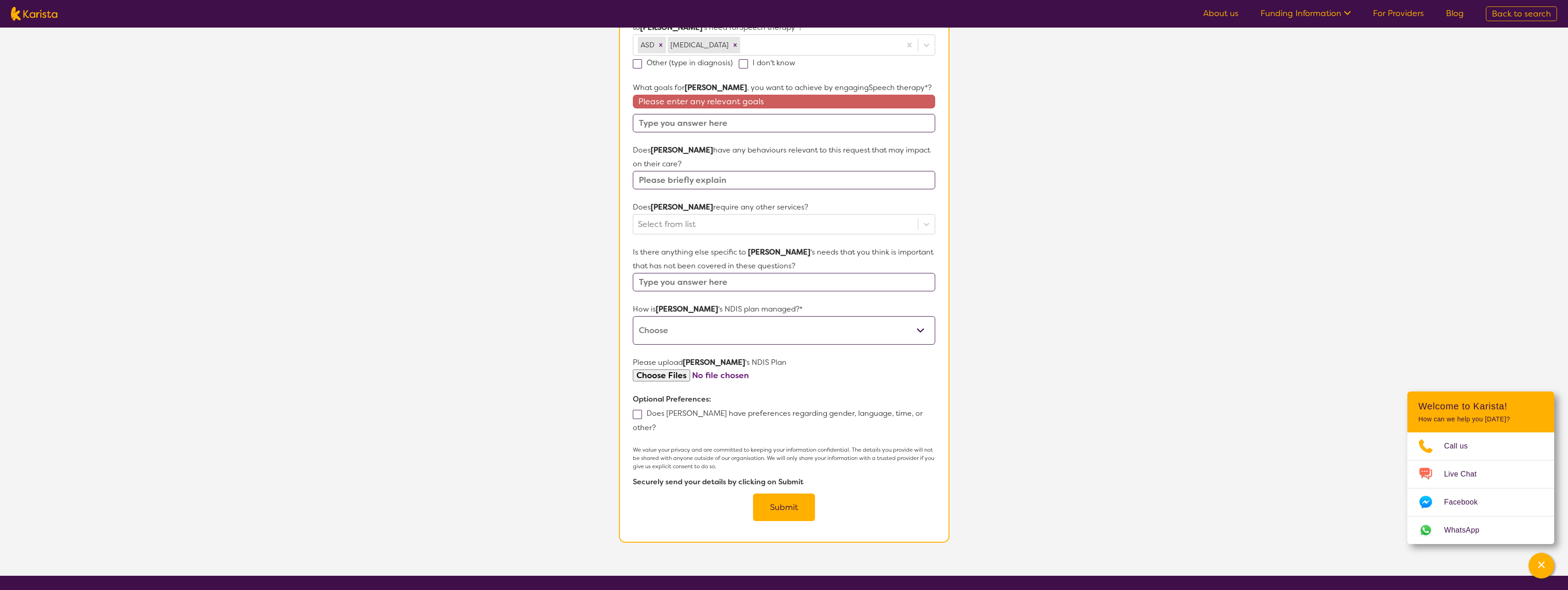
click at [643, 414] on label "Does Abdul have preferences regarding gender, language, time, or other?" at bounding box center [777, 421] width 290 height 24
click at [656, 424] on input "Does Abdul have preferences regarding gender, language, time, or other?" at bounding box center [659, 426] width 6 height 6
checkbox input "true"
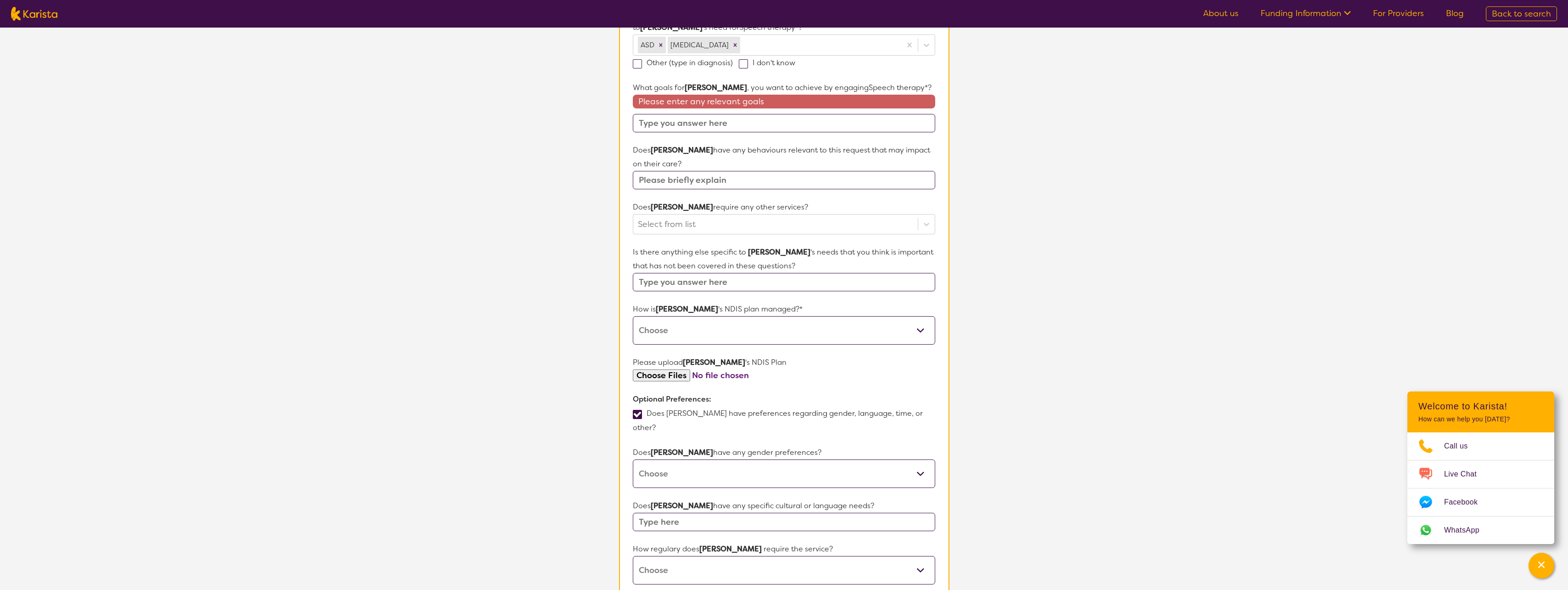
click at [746, 461] on select "Male Female Other No Preference" at bounding box center [783, 473] width 302 height 28
select select "Female"
click at [633, 459] on select "Male Female Other No Preference" at bounding box center [783, 473] width 302 height 28
click at [726, 512] on input "text" at bounding box center [783, 522] width 302 height 19
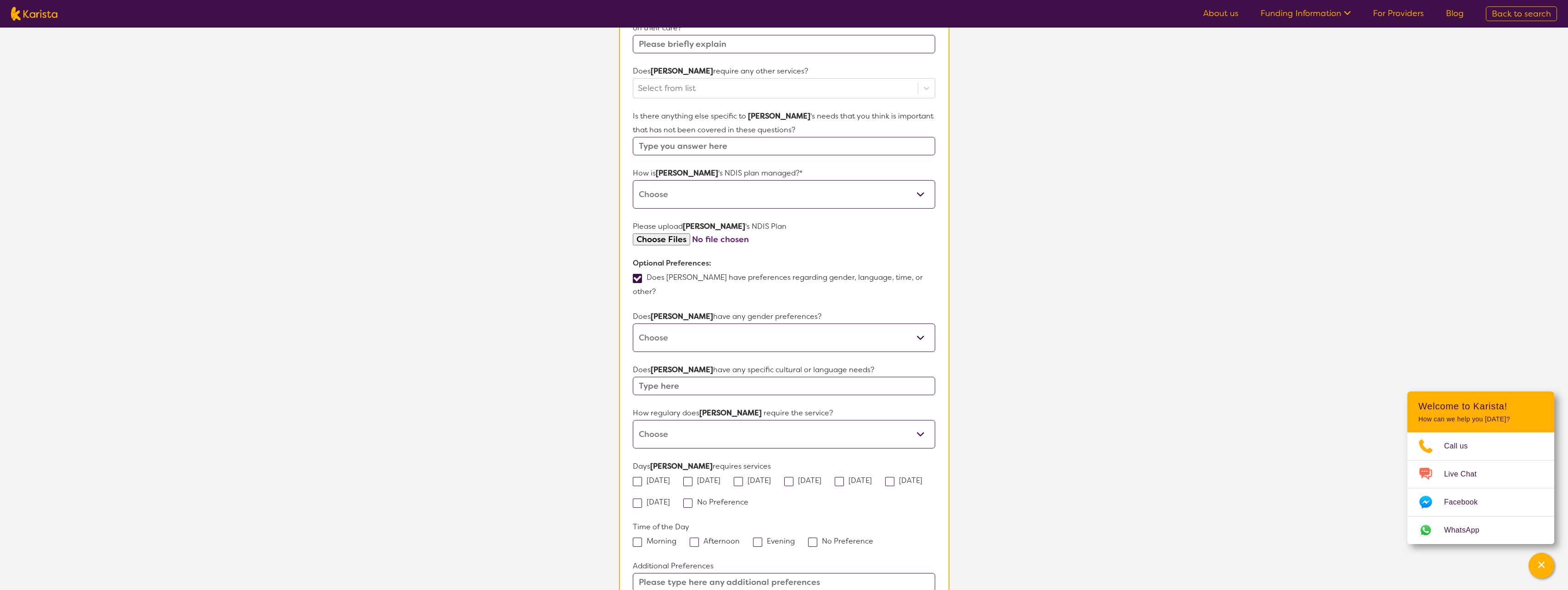
scroll to position [420, 0]
click at [700, 421] on select "Daily Twice a week Weekly Every fortnight Monthly Other" at bounding box center [783, 432] width 302 height 28
select select "Every fortnight"
click at [633, 418] on select "Daily Twice a week Weekly Every fortnight Monthly Other" at bounding box center [783, 432] width 302 height 28
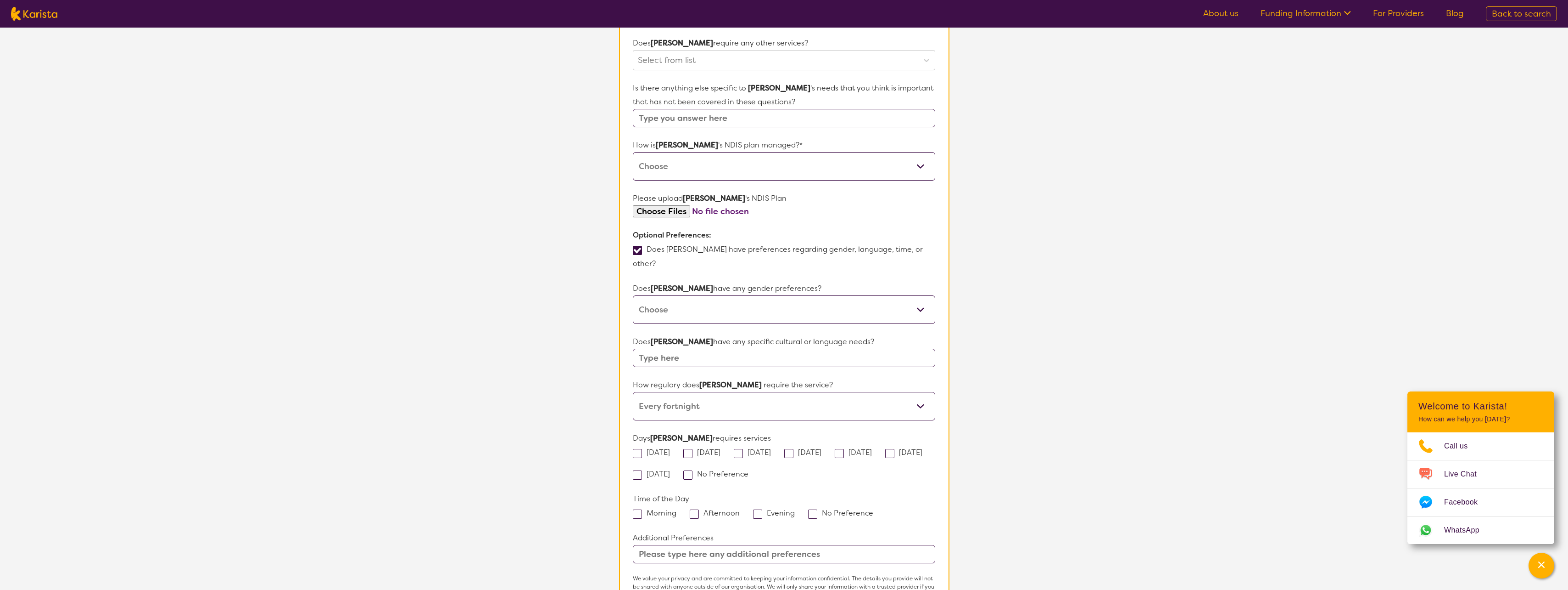
scroll to position [466, 0]
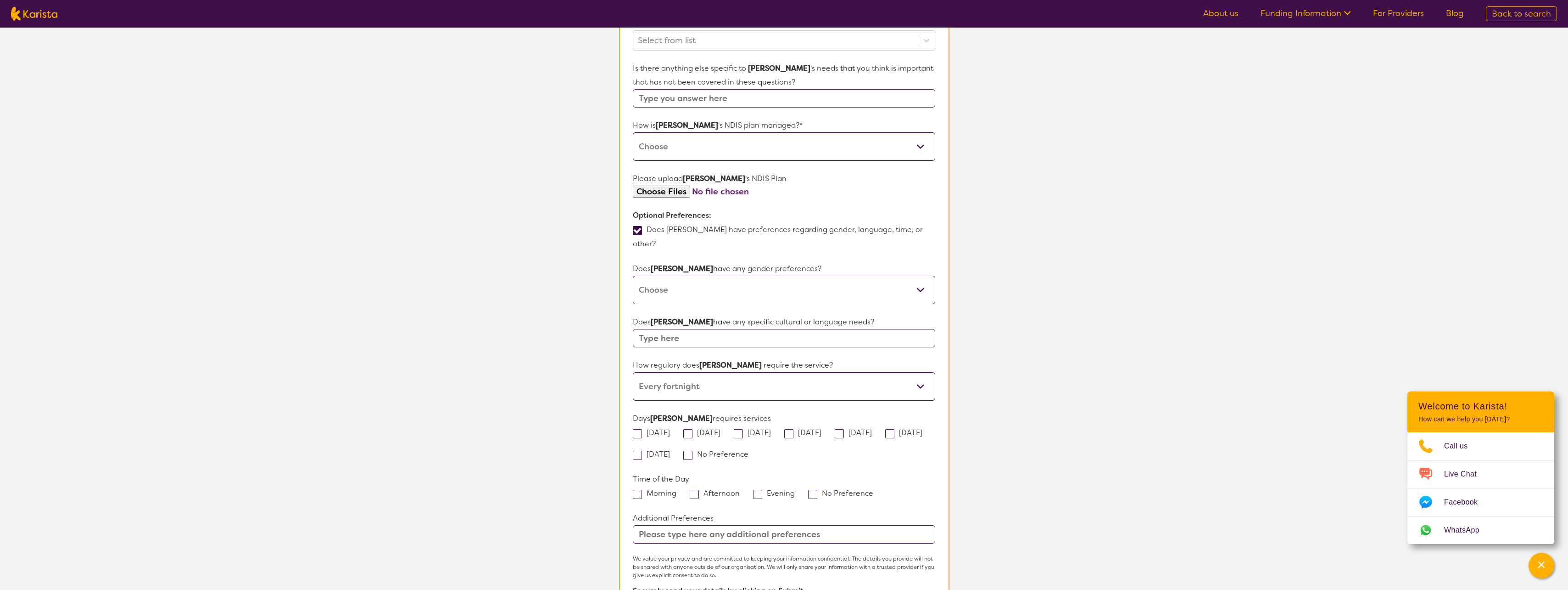
click at [759, 525] on input "text" at bounding box center [783, 534] width 302 height 19
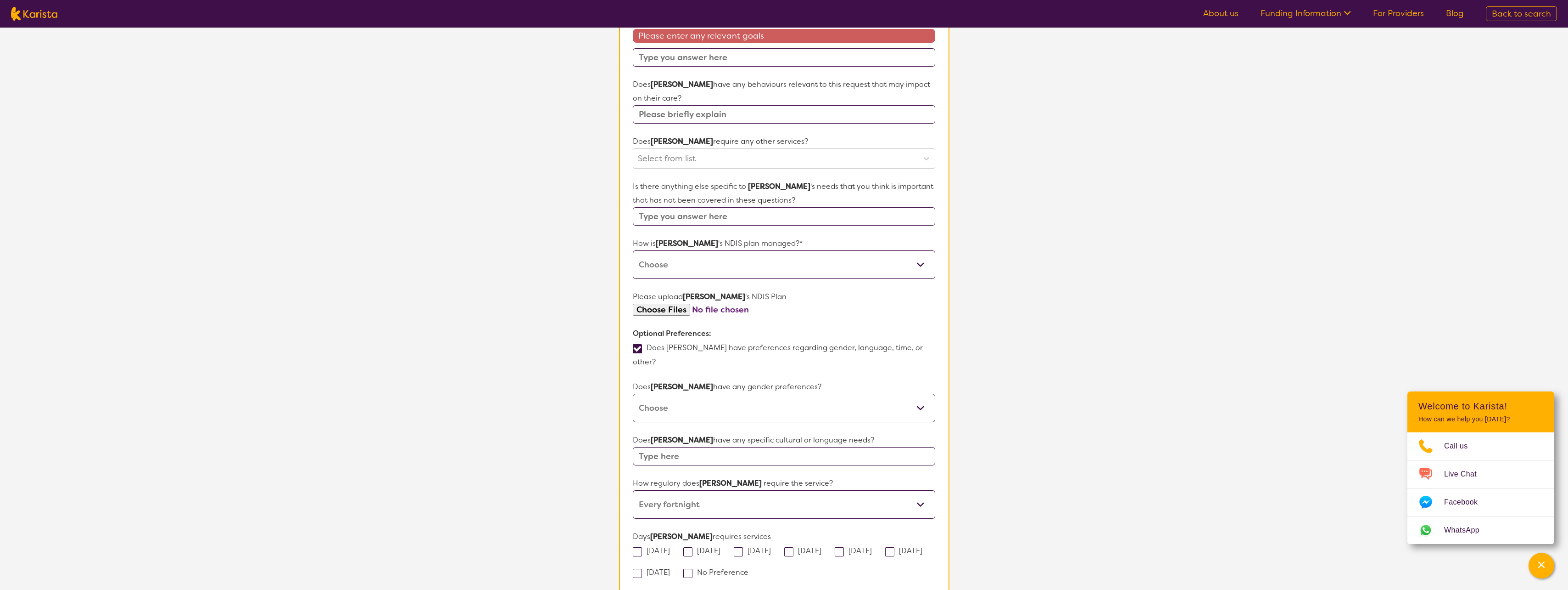
scroll to position [236, 0]
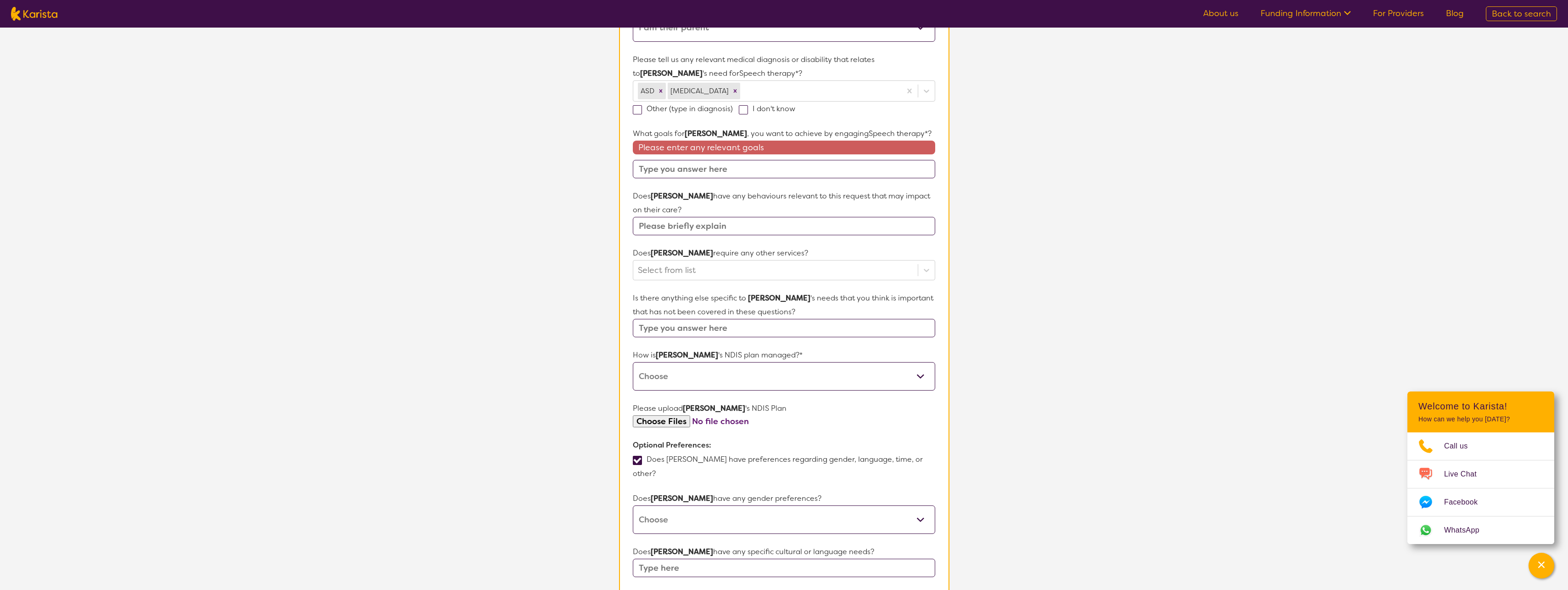
type input "After school appointment 3:30pm either Mond, Tuesd or Wedn"
click at [765, 229] on input "text" at bounding box center [783, 226] width 302 height 19
click at [778, 274] on div at bounding box center [776, 269] width 275 height 16
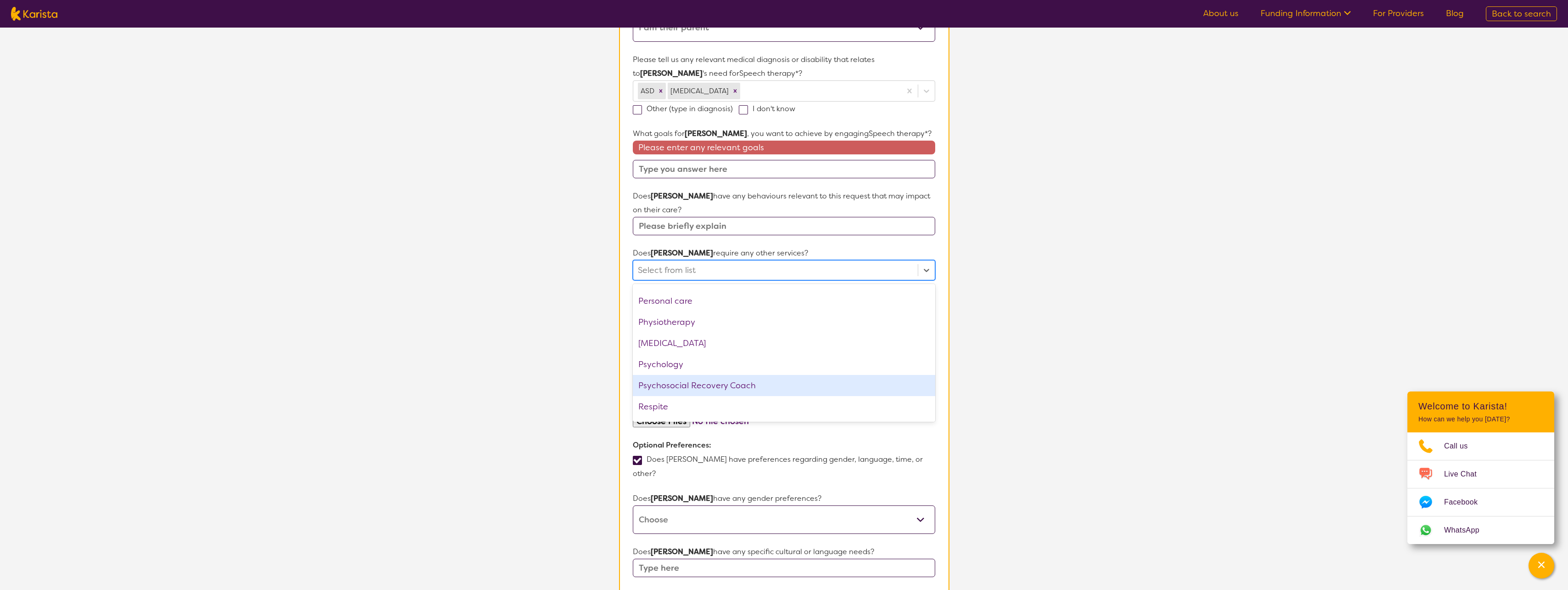
scroll to position [309, 0]
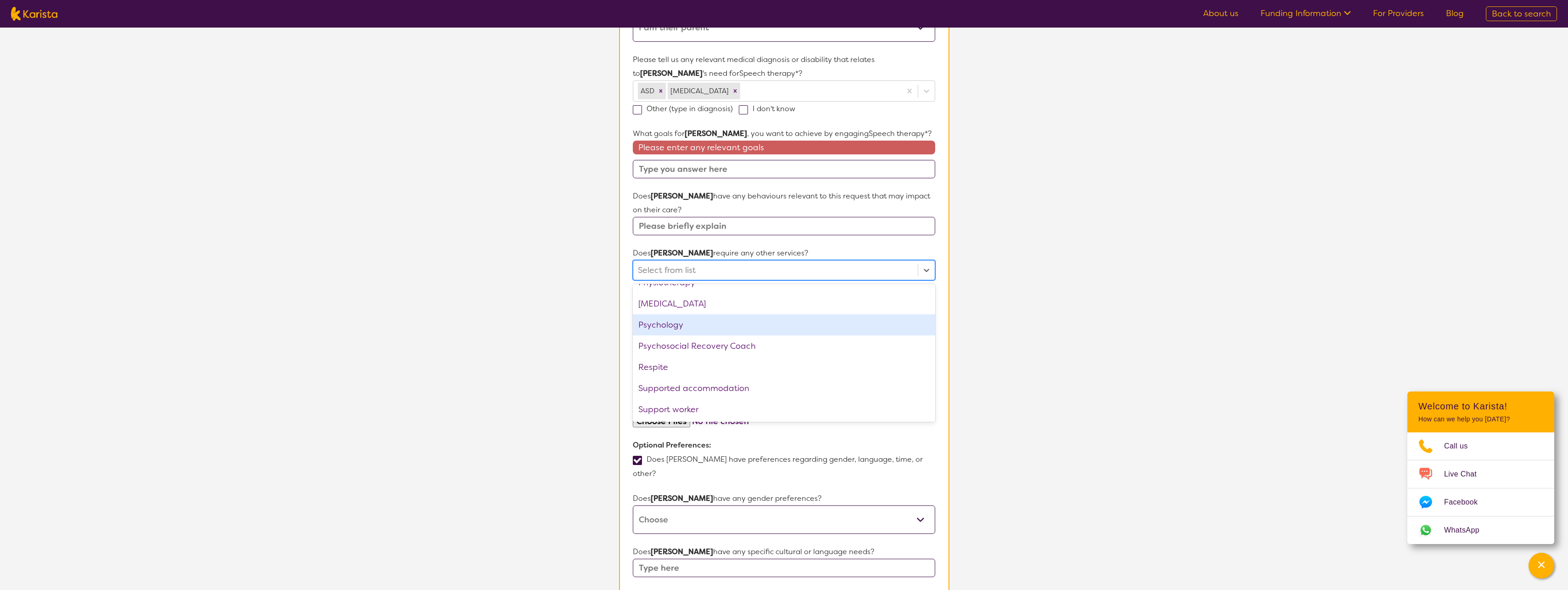
click at [1091, 335] on section "L About You 2 Participant Details 3 Confirmation Participant Details & Service …" at bounding box center [784, 353] width 1568 height 1122
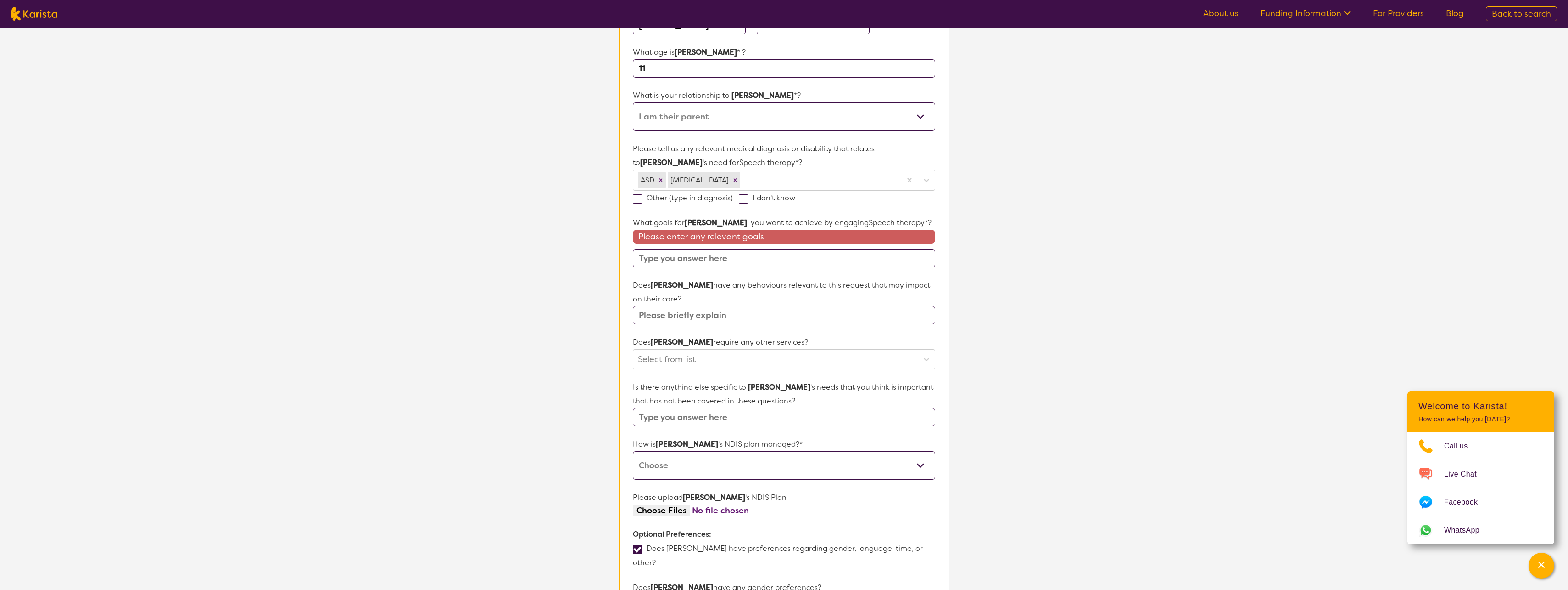
scroll to position [144, 0]
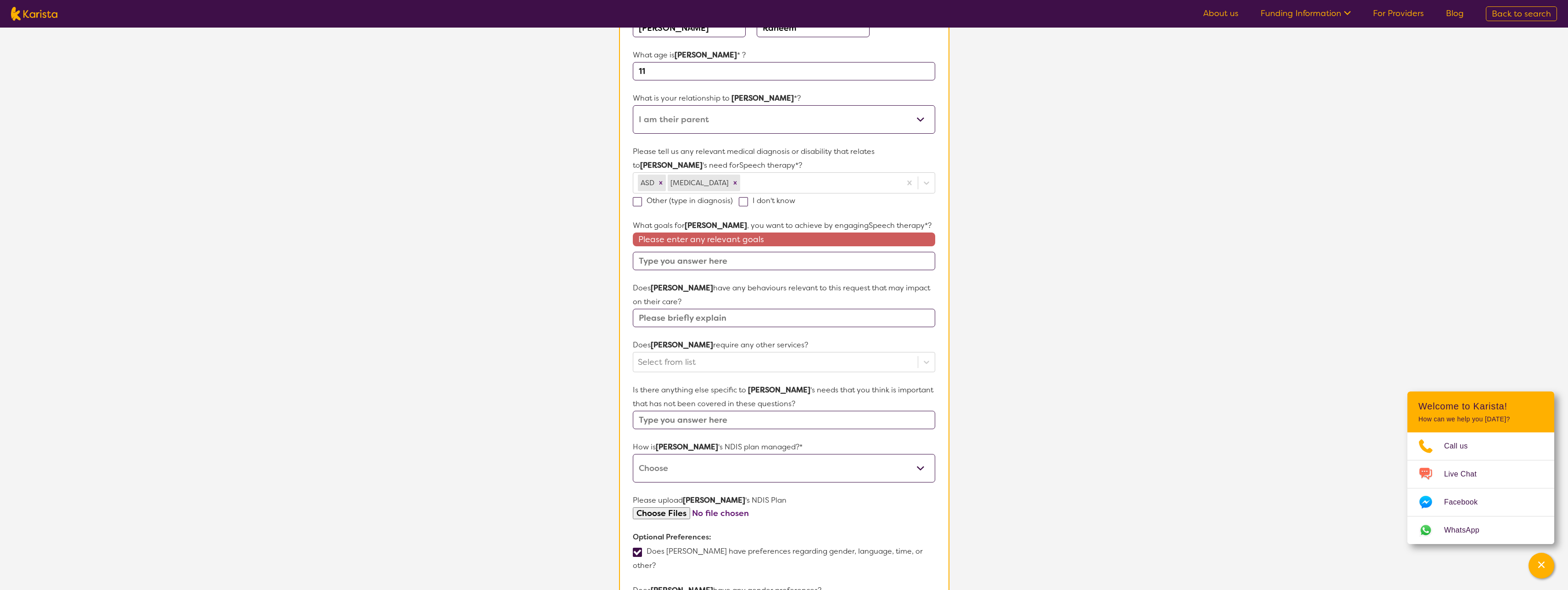
click at [748, 467] on select "Self-managed NDIS plan Managed by a registered plan management provider (not th…" at bounding box center [783, 468] width 302 height 28
select select "Self Managed"
click at [633, 453] on select "Self-managed NDIS plan Managed by a registered plan management provider (not th…" at bounding box center [783, 468] width 302 height 28
click at [715, 263] on input "text" at bounding box center [783, 261] width 302 height 19
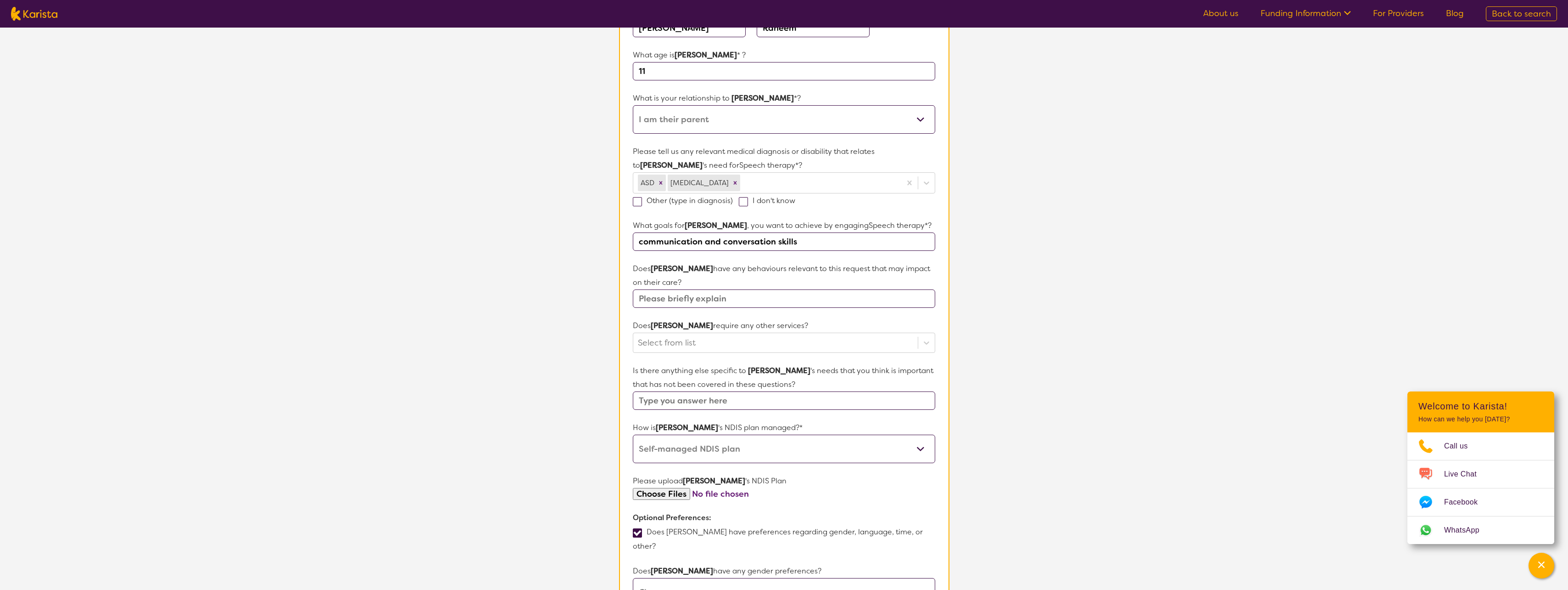
click at [639, 242] on input "communication and conversation skills" at bounding box center [783, 241] width 302 height 19
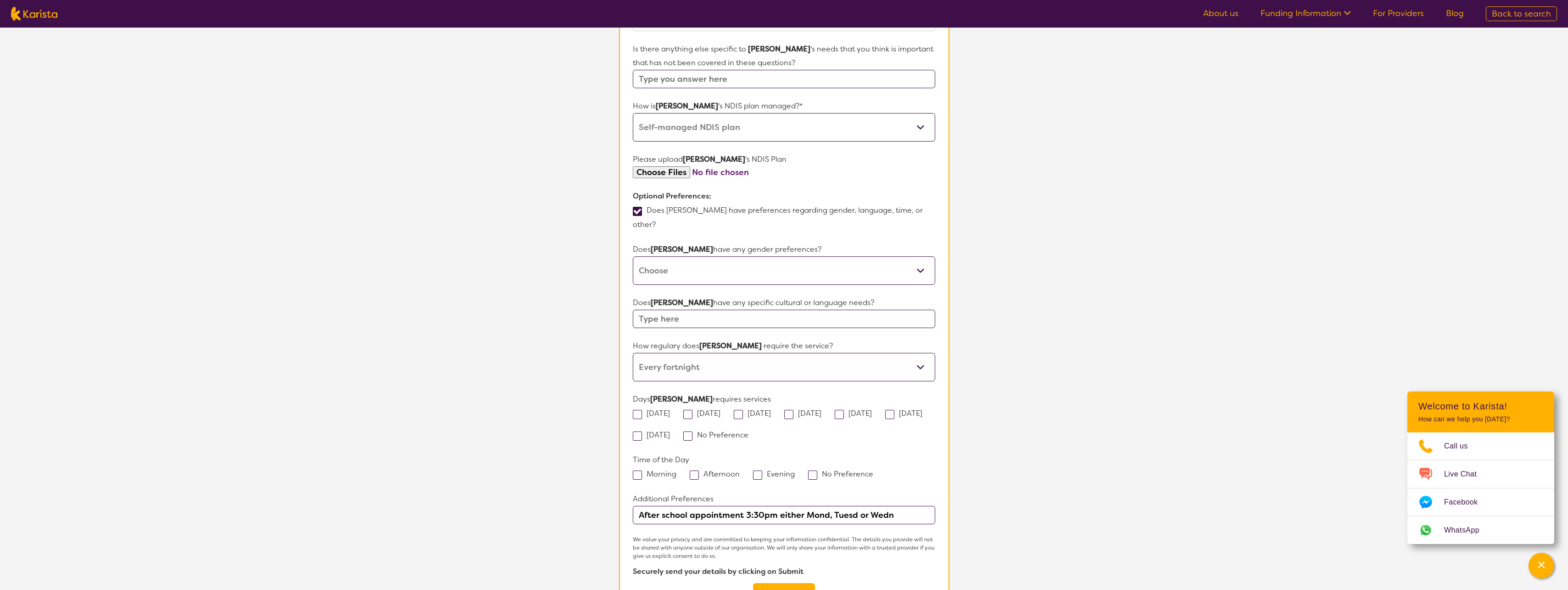
scroll to position [741, 0]
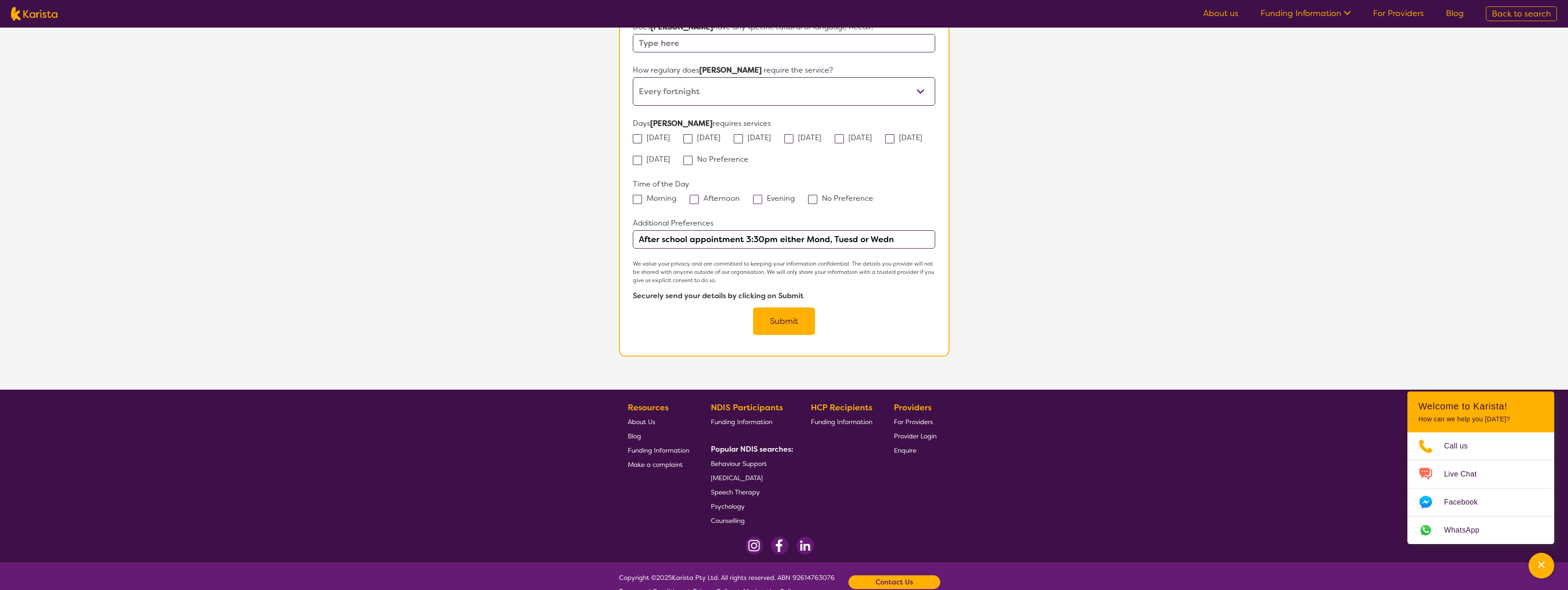
type input "developing communication and conversation skills"
click at [801, 308] on button "Submit" at bounding box center [784, 321] width 62 height 27
